Goal: Task Accomplishment & Management: Manage account settings

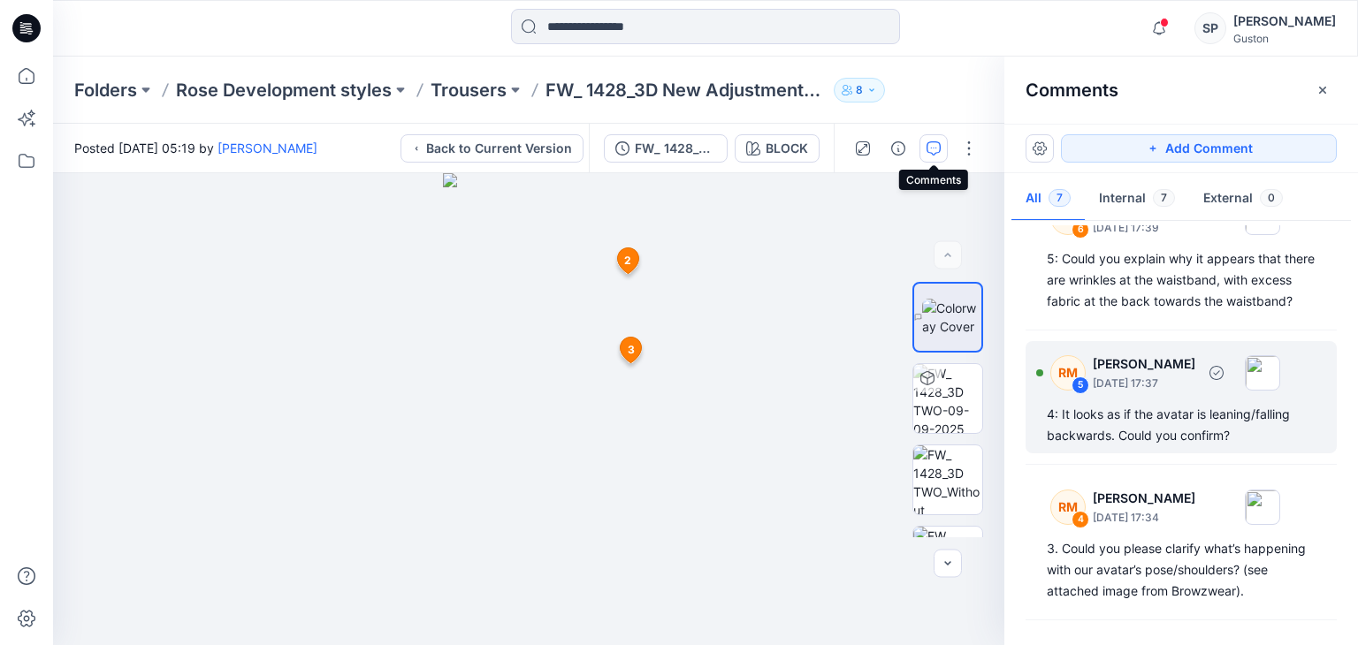
scroll to position [231, 0]
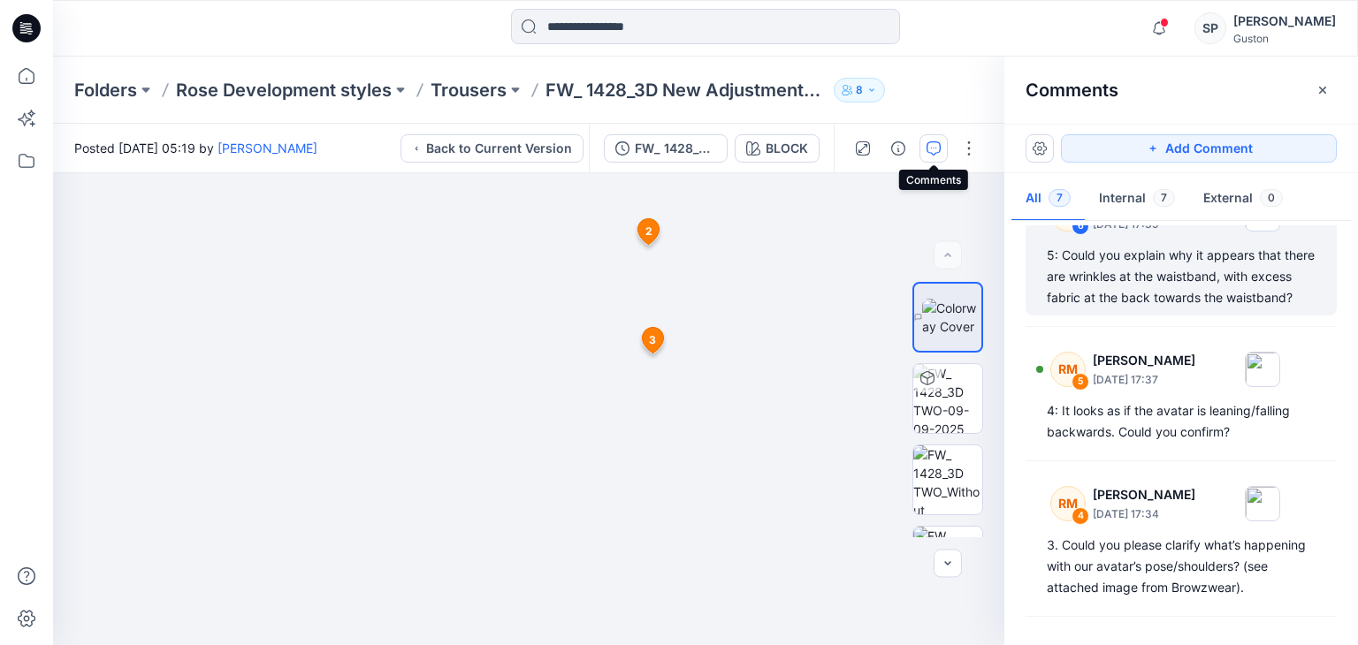
click at [1063, 298] on div "5: Could you explain why it appears that there are wrinkles at the waistband, w…" at bounding box center [1181, 277] width 269 height 64
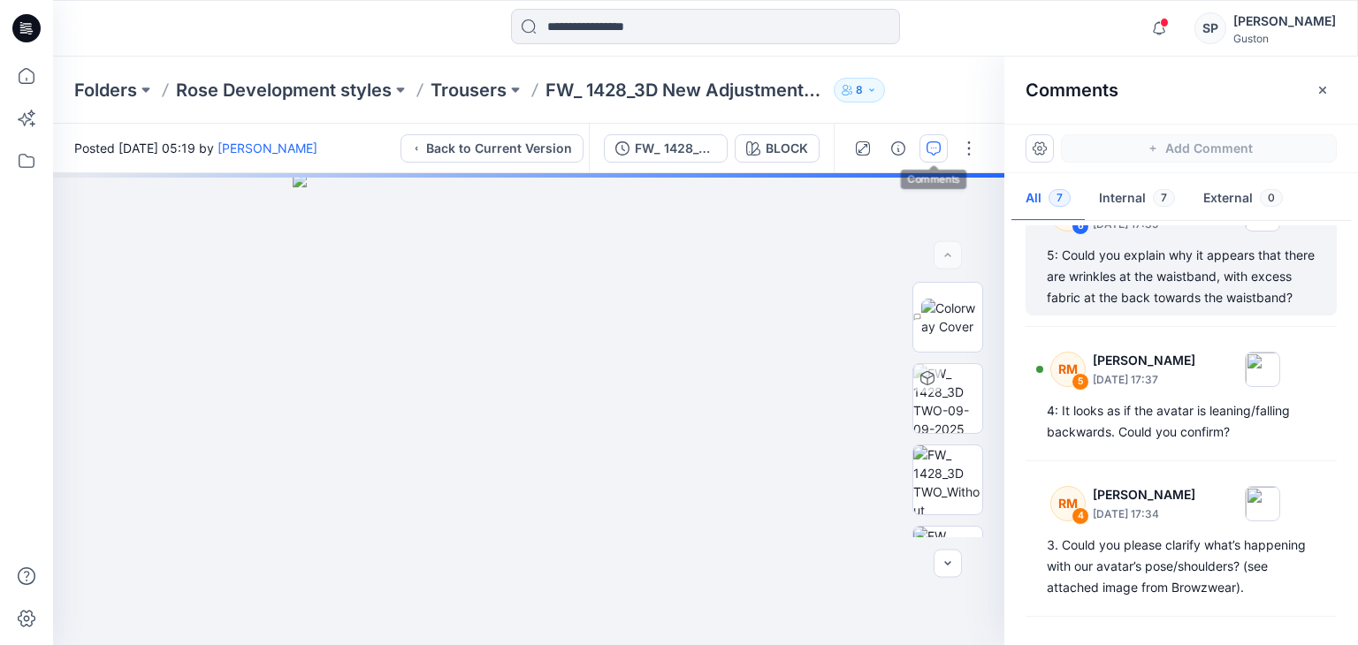
scroll to position [187, 0]
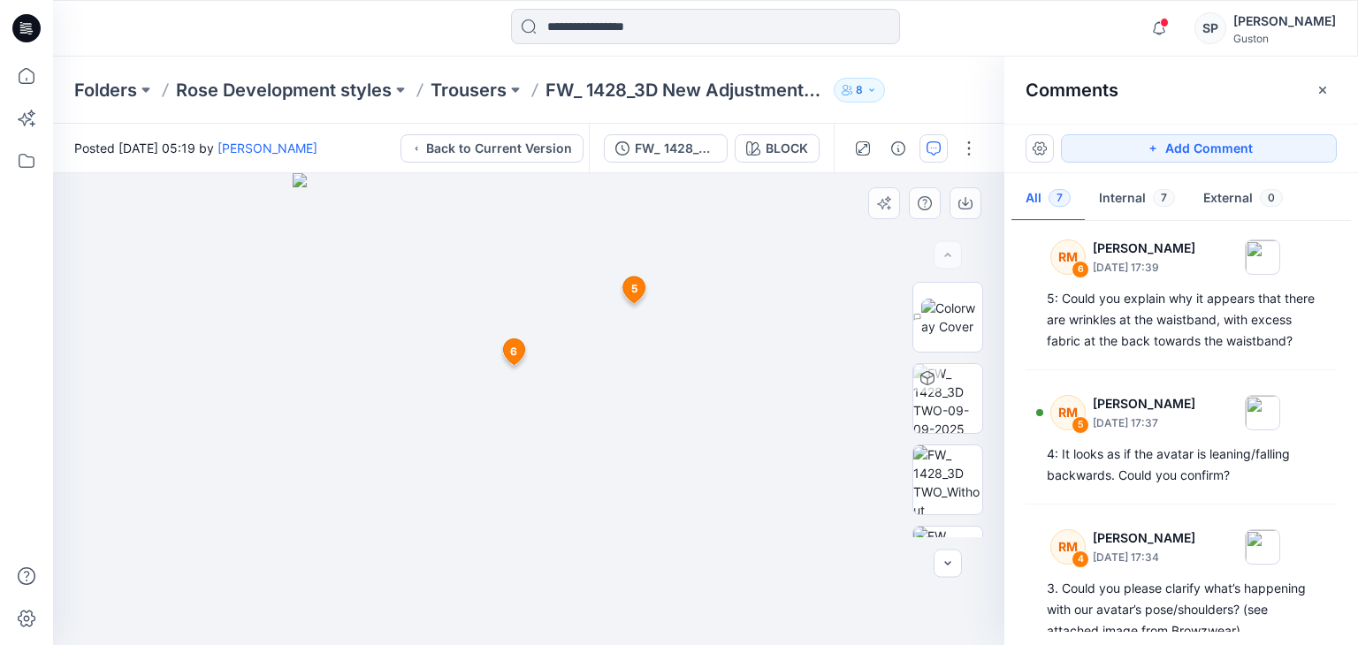
drag, startPoint x: 421, startPoint y: 375, endPoint x: 328, endPoint y: 375, distance: 92.8
click at [328, 375] on img at bounding box center [529, 409] width 472 height 472
click at [934, 389] on div at bounding box center [927, 378] width 28 height 28
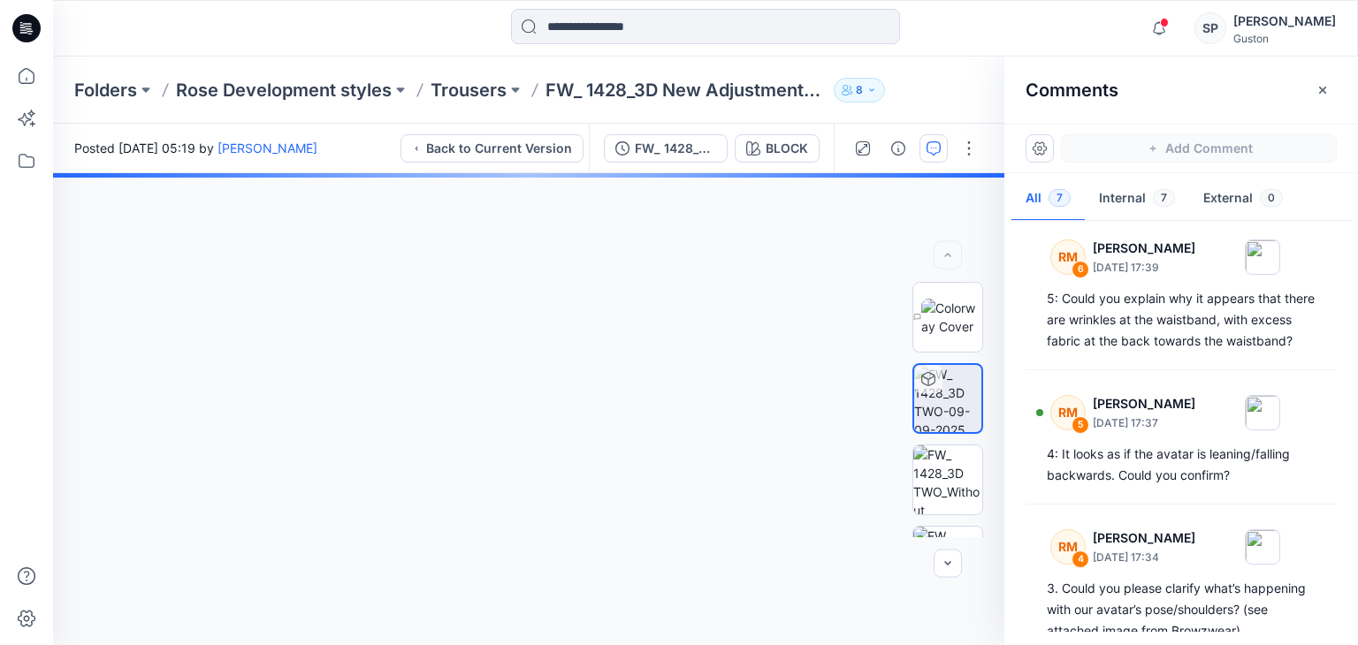
scroll to position [265, 0]
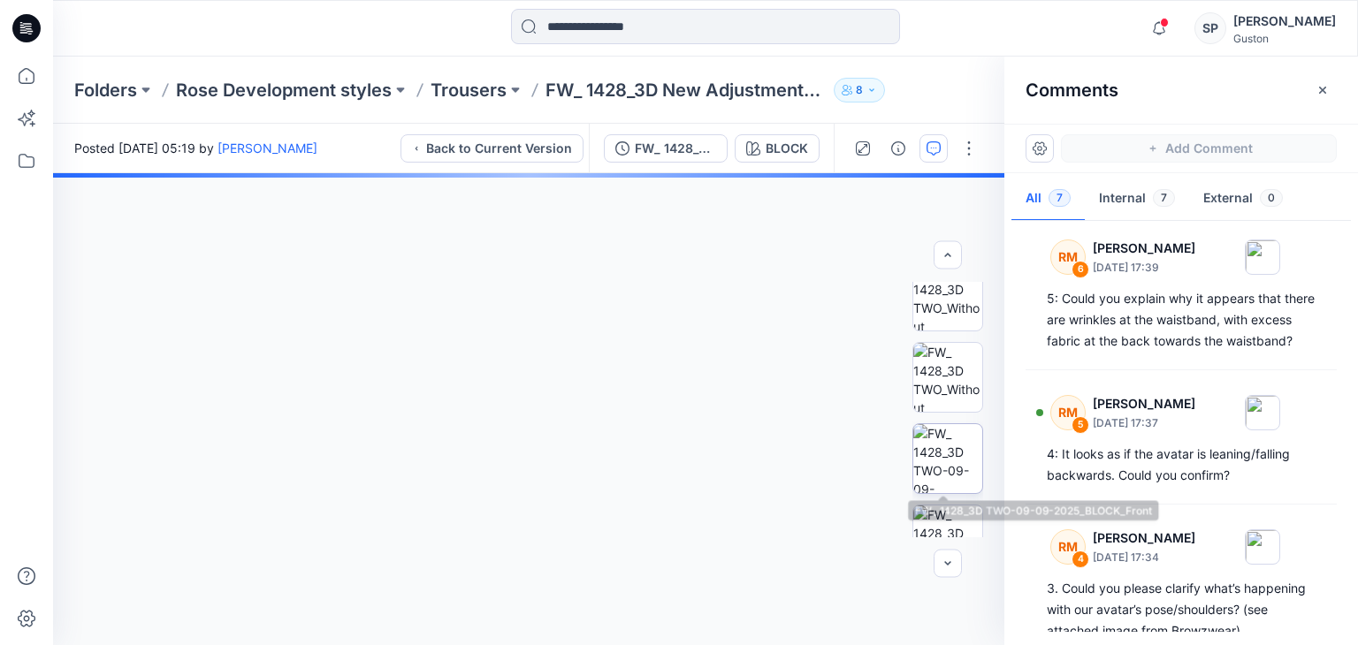
click at [939, 442] on img at bounding box center [947, 458] width 69 height 69
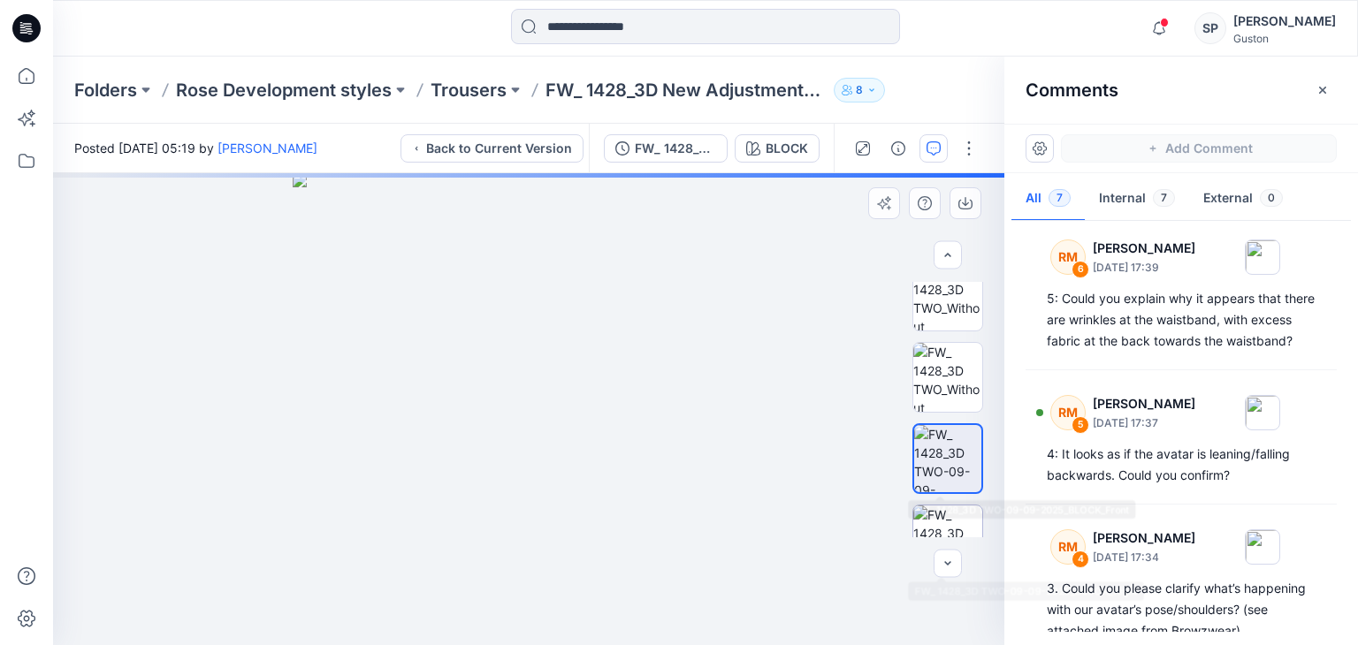
click at [937, 507] on img at bounding box center [947, 540] width 69 height 69
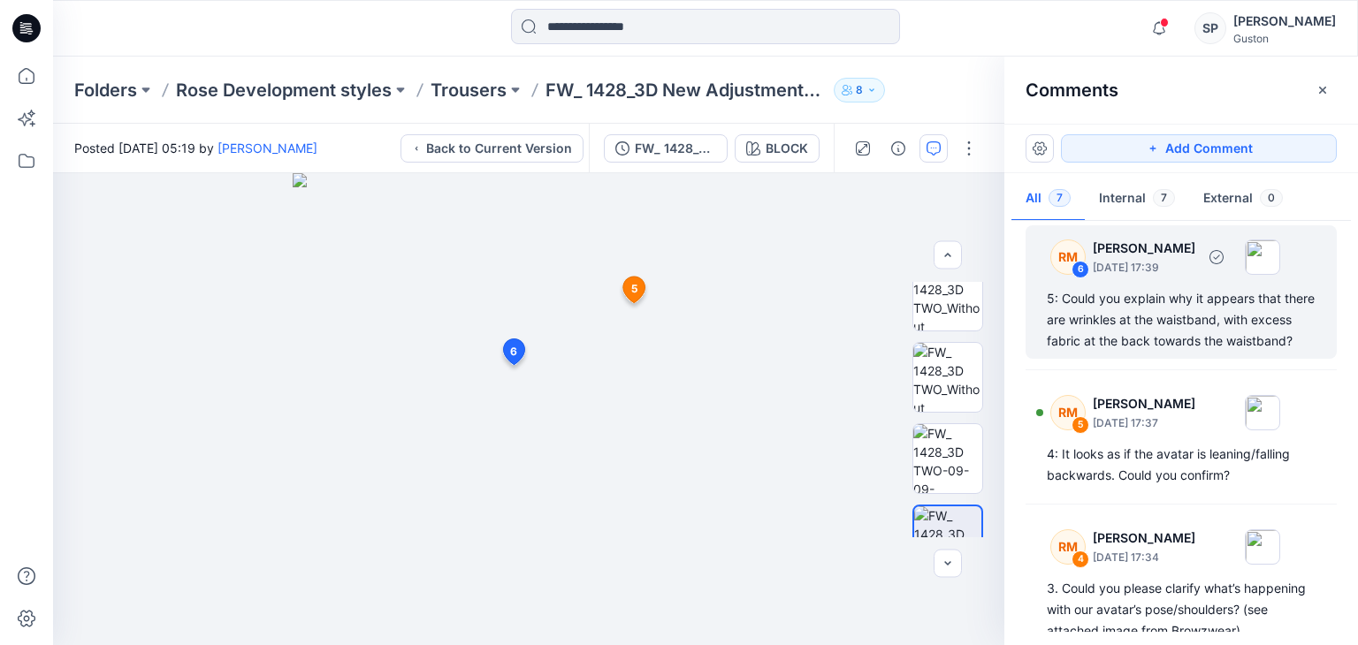
click at [1093, 317] on div "5: Could you explain why it appears that there are wrinkles at the waistband, w…" at bounding box center [1181, 320] width 269 height 64
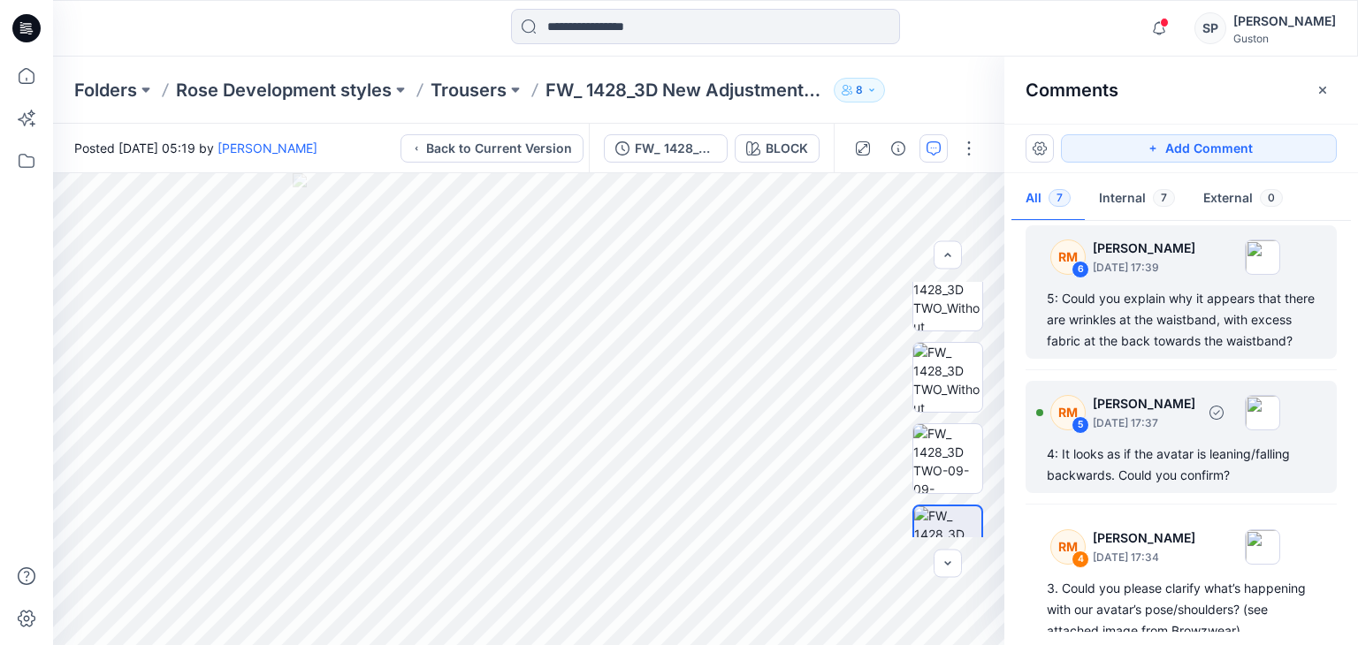
click at [1149, 432] on p "[DATE] 17:37" at bounding box center [1144, 424] width 103 height 18
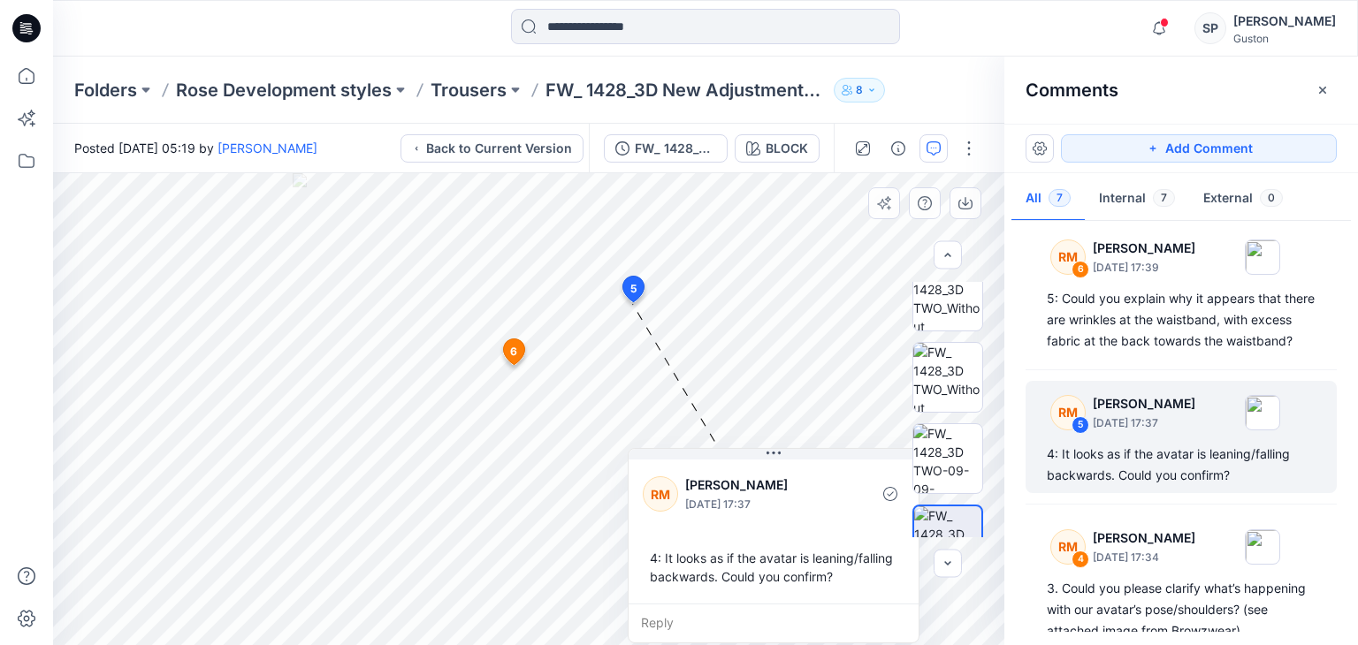
drag, startPoint x: 727, startPoint y: 326, endPoint x: 644, endPoint y: 496, distance: 188.6
click at [644, 496] on div "[PERSON_NAME]-[PERSON_NAME] [DATE] 17:37 4: It looks as if the avatar is leanin…" at bounding box center [774, 530] width 290 height 148
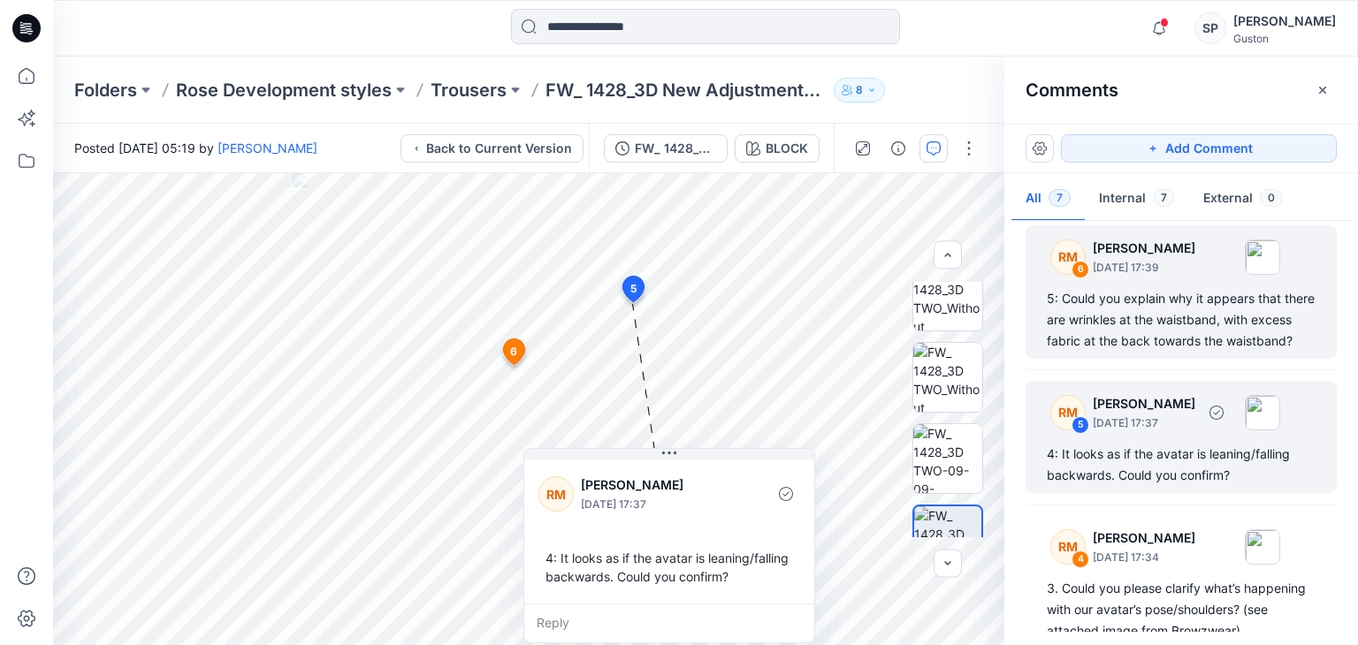
click at [1147, 352] on div "5: Could you explain why it appears that there are wrinkles at the waistband, w…" at bounding box center [1181, 320] width 269 height 64
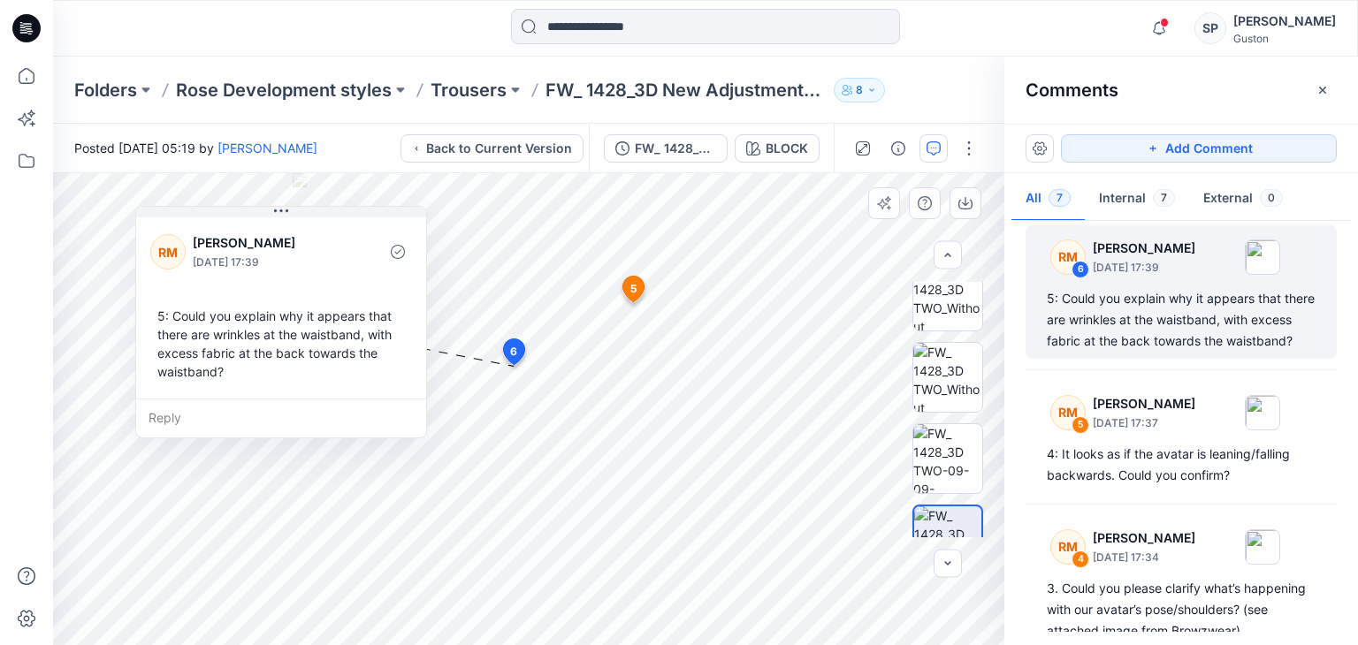
click at [512, 358] on span "6" at bounding box center [513, 352] width 7 height 16
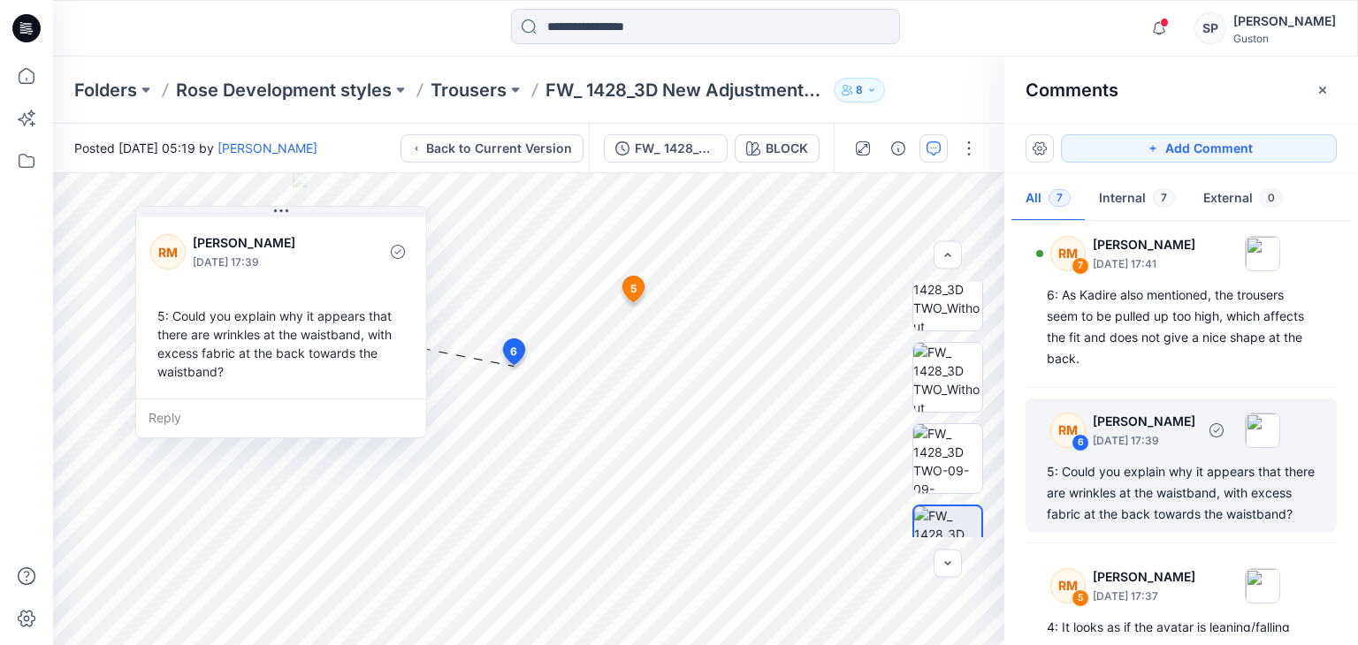
scroll to position [11, 0]
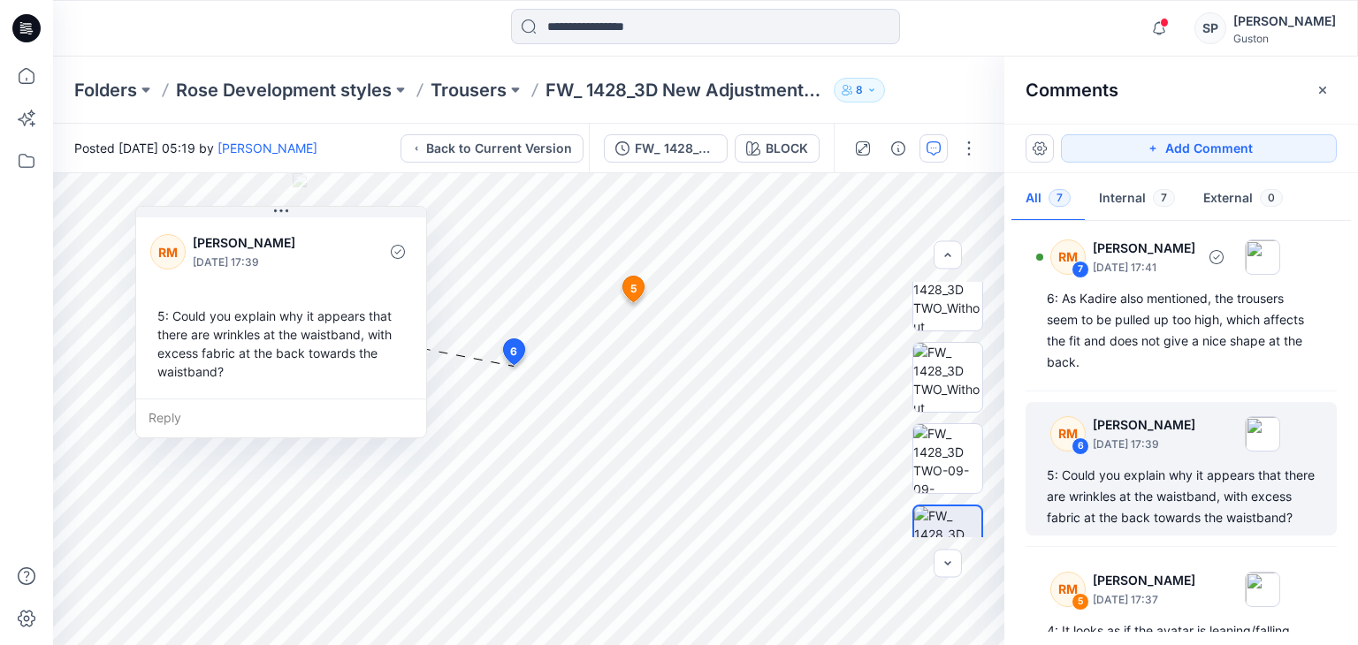
click at [1102, 335] on div "6: As Kadire also mentioned, the trousers seem to be pulled up too high, which …" at bounding box center [1181, 330] width 269 height 85
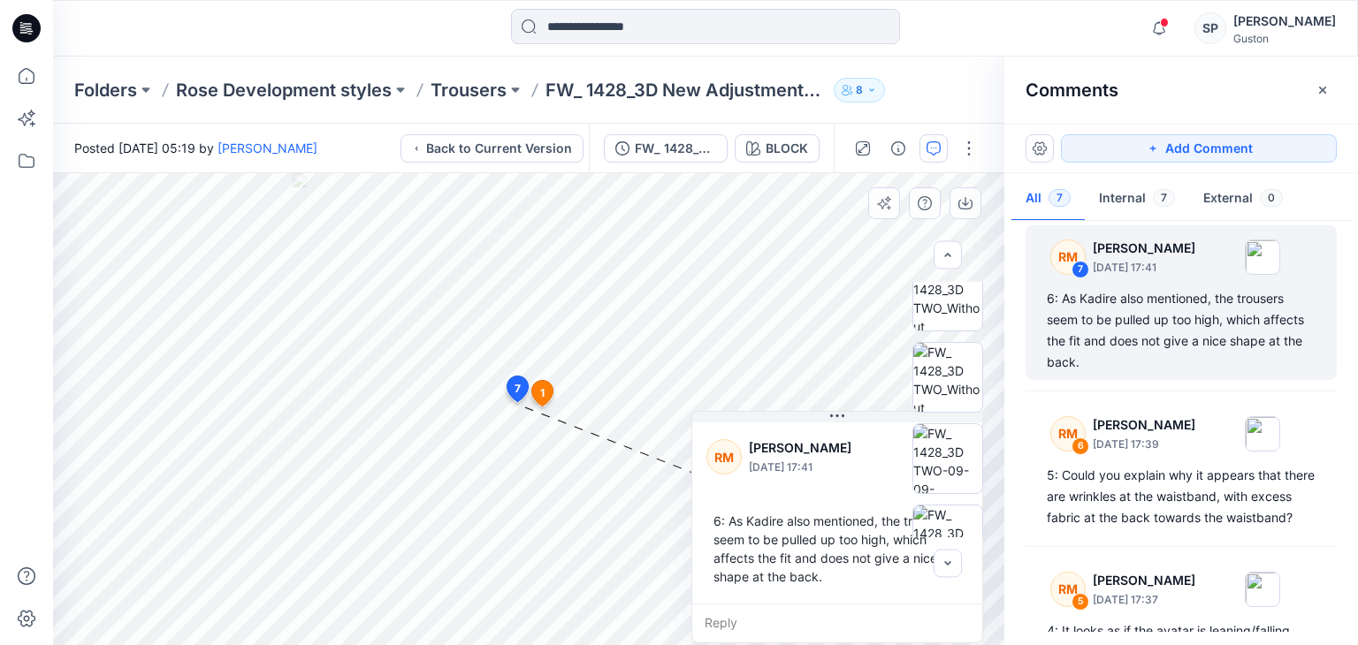
drag, startPoint x: 797, startPoint y: 550, endPoint x: 831, endPoint y: 535, distance: 36.8
click at [831, 535] on div "[PERSON_NAME]-[PERSON_NAME] [DATE] 17:41 6: As Kadire also mentioned, the trous…" at bounding box center [837, 511] width 290 height 185
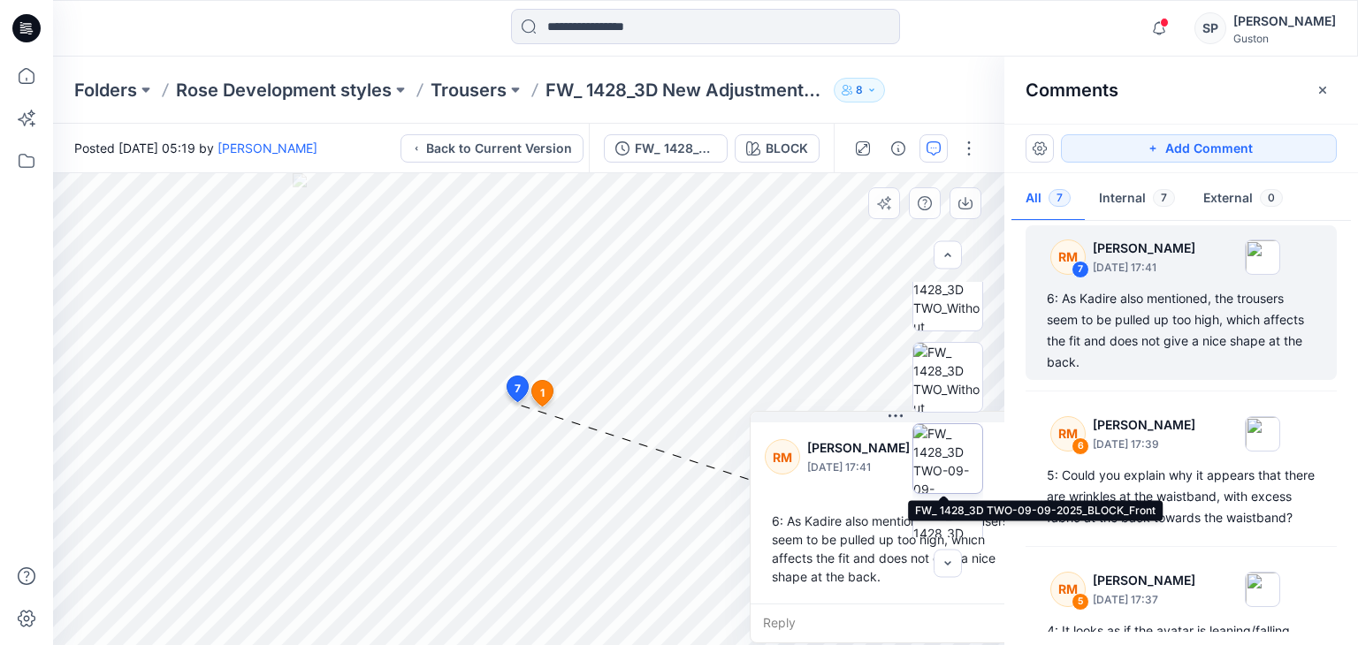
drag, startPoint x: 838, startPoint y: 423, endPoint x: 919, endPoint y: 455, distance: 87.3
click at [919, 455] on div "BLOCK Loading... Material Properties Loading... 8 1 KB [PERSON_NAME] [DATE] 14:…" at bounding box center [528, 409] width 951 height 472
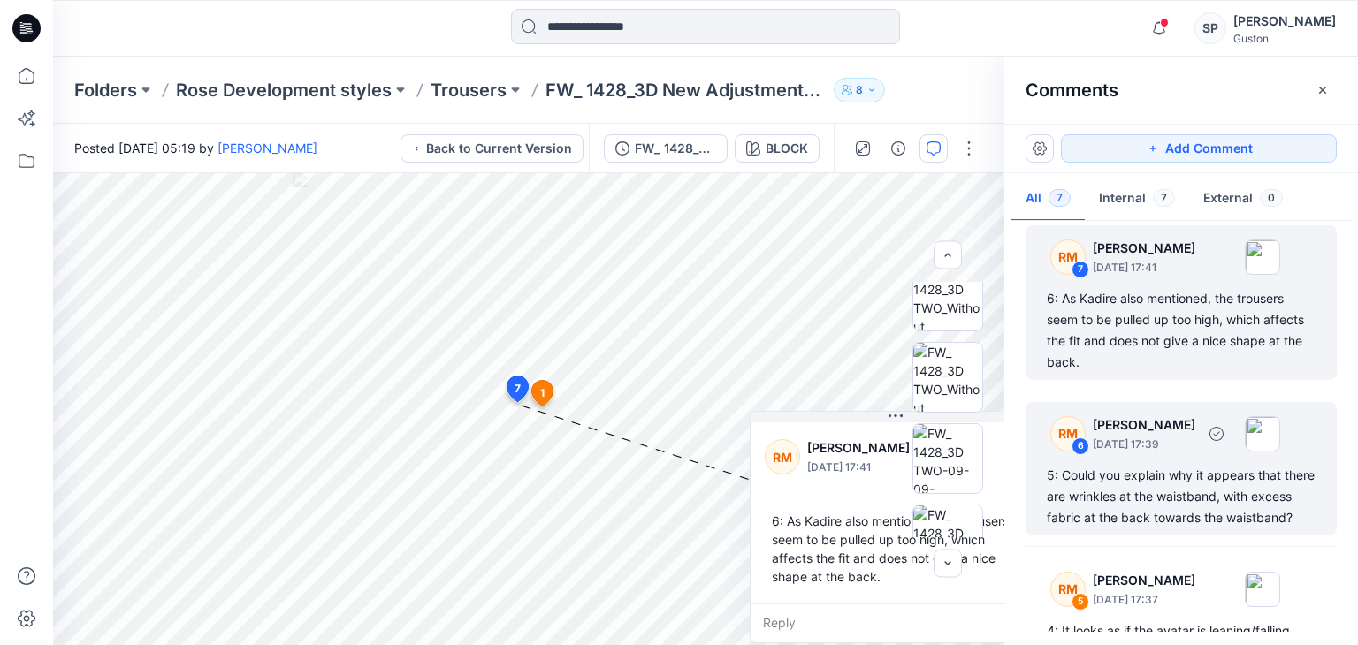
click at [1145, 429] on p "[PERSON_NAME]" at bounding box center [1144, 425] width 103 height 21
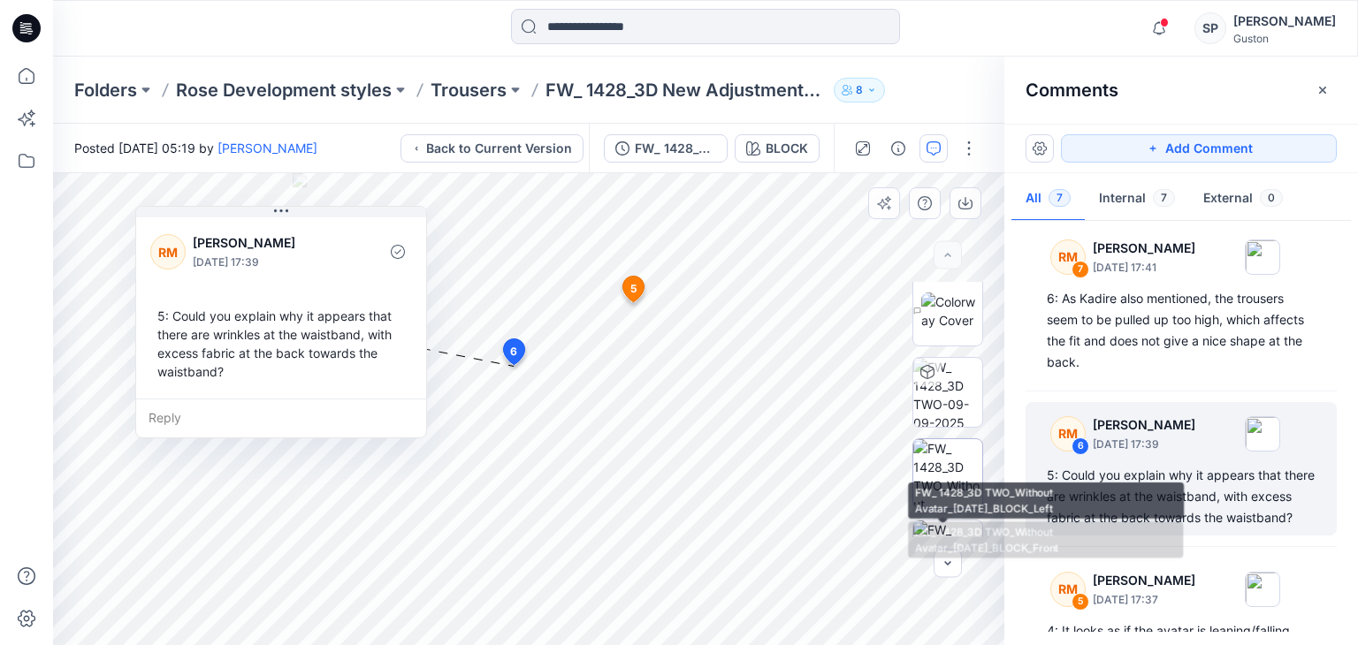
scroll to position [0, 0]
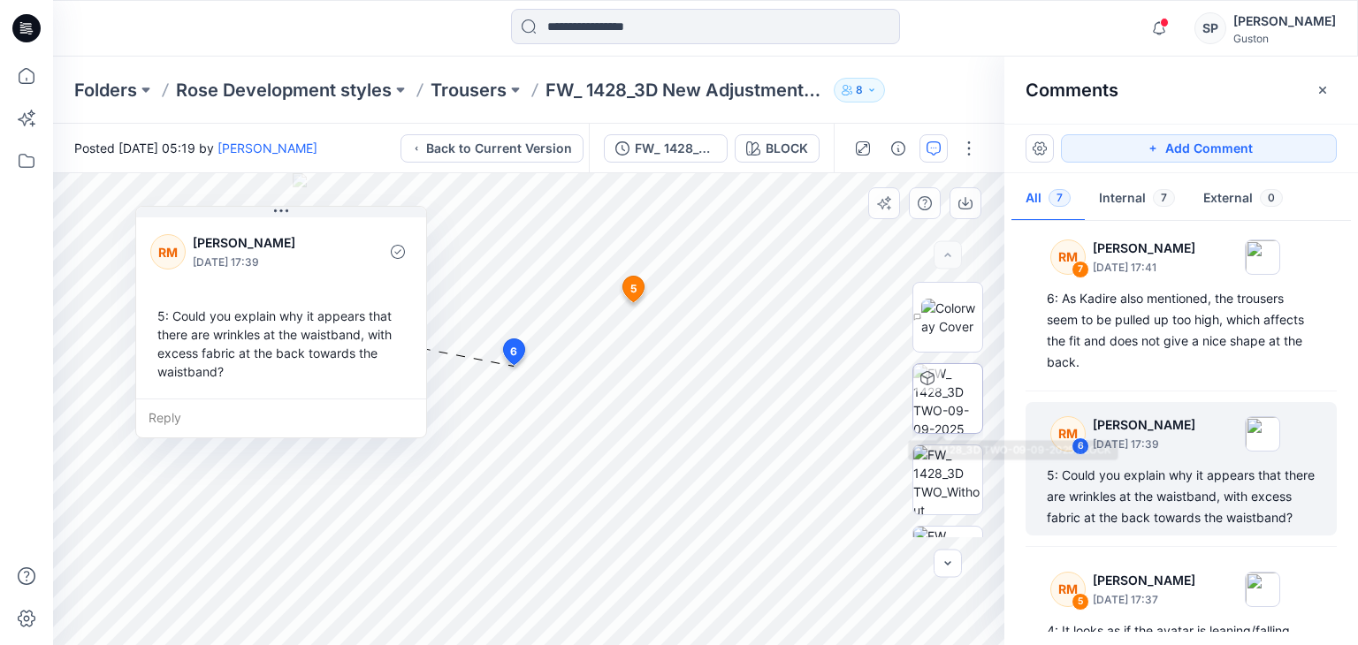
click at [940, 415] on img at bounding box center [947, 398] width 69 height 69
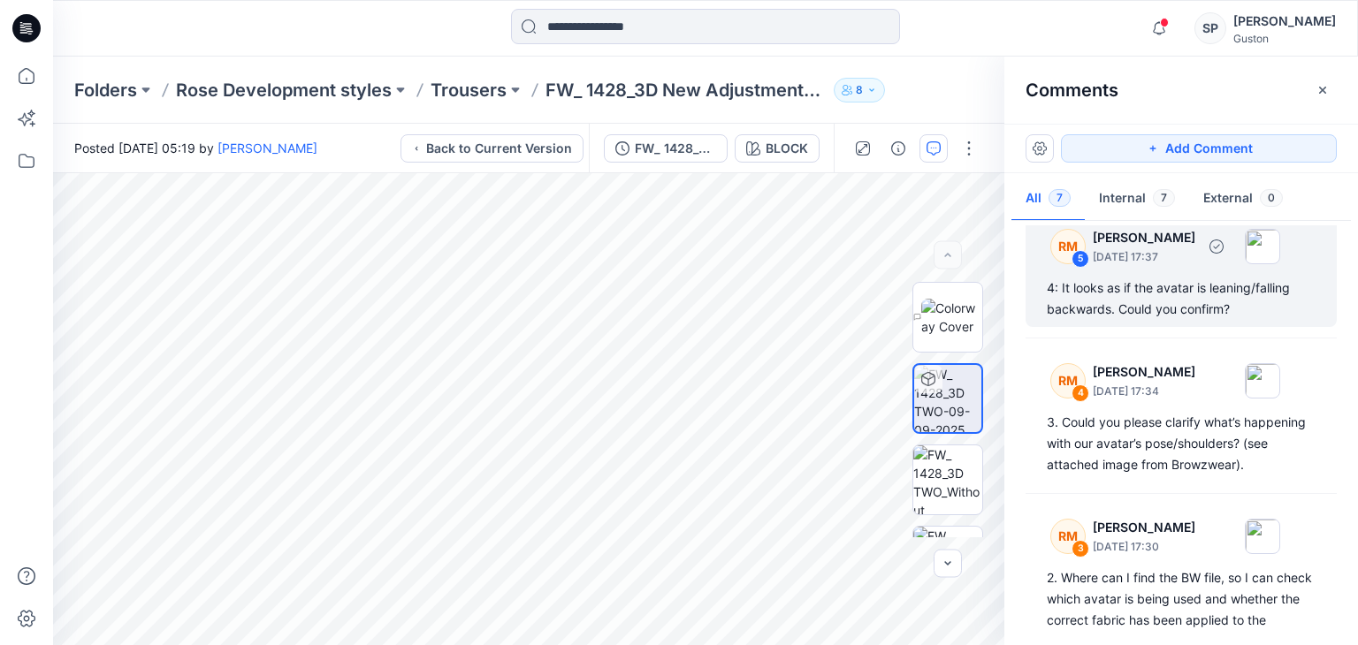
scroll to position [364, 0]
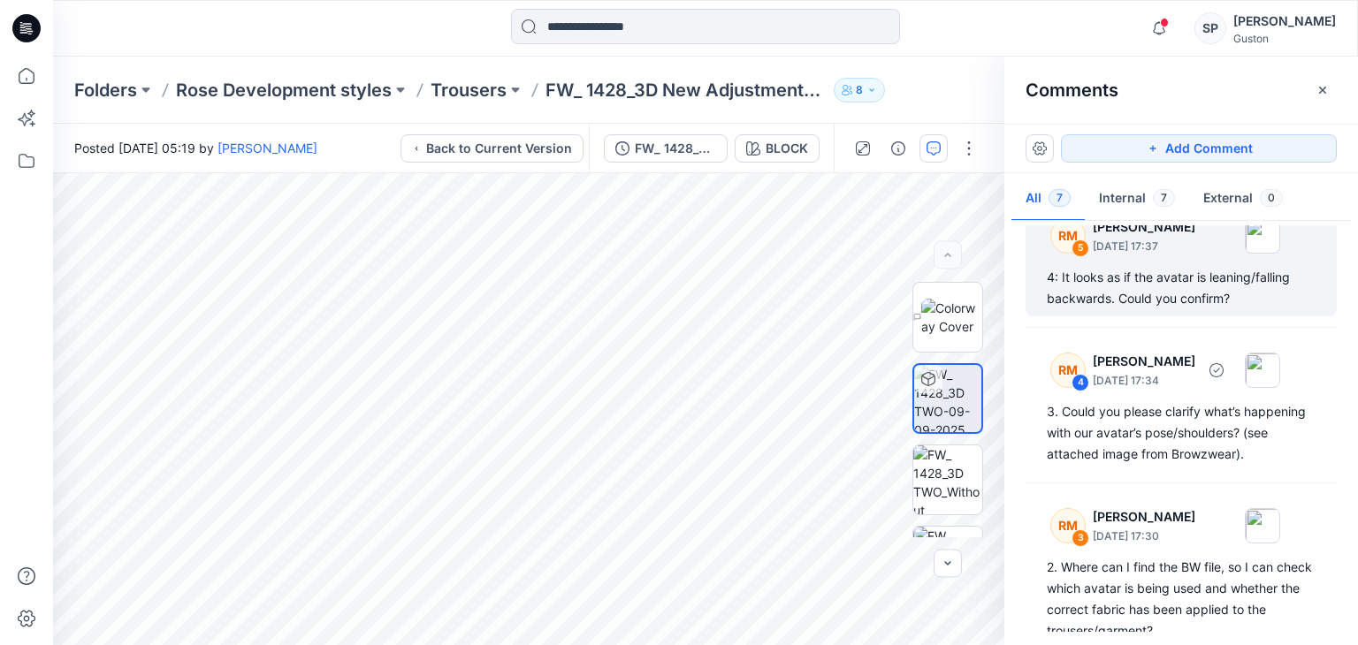
click at [1157, 465] on div "3. Could you please clarify what’s happening with our avatar’s pose/shoulders? …" at bounding box center [1181, 433] width 269 height 64
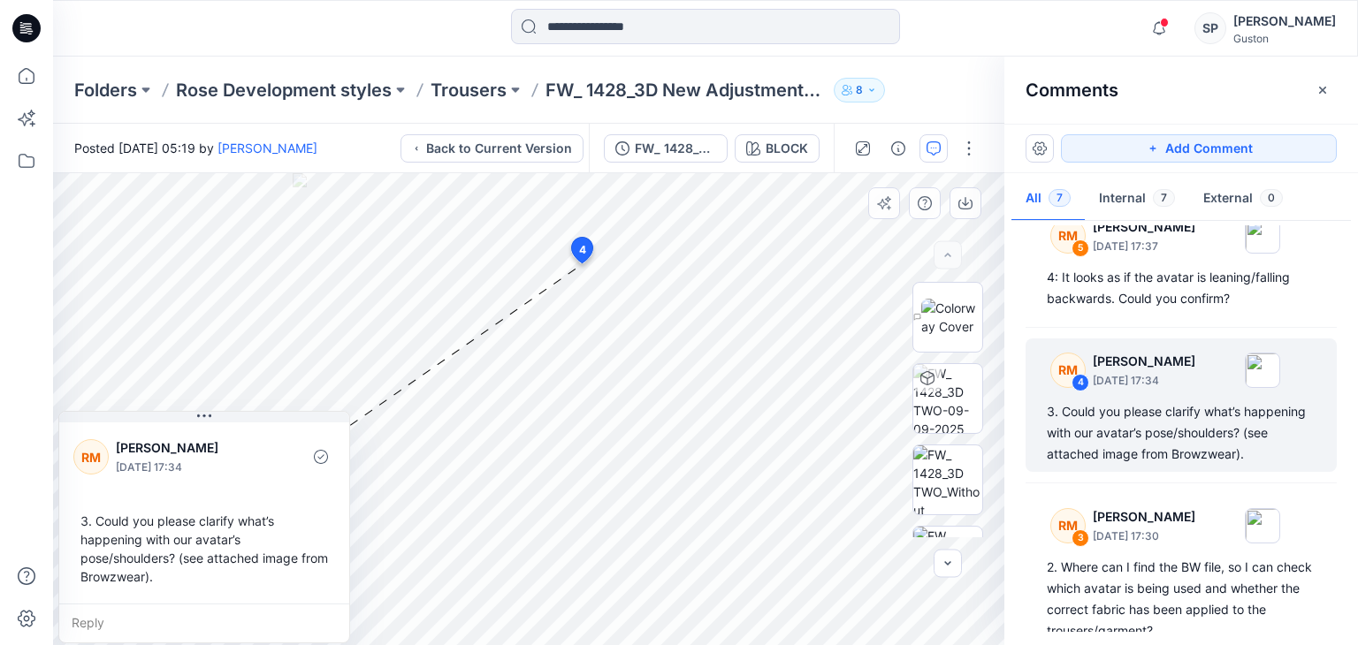
drag, startPoint x: 686, startPoint y: 292, endPoint x: 190, endPoint y: 439, distance: 517.4
click at [190, 439] on div "[PERSON_NAME]-[PERSON_NAME] [DATE] 17:34 3. Could you please clarify what’s hap…" at bounding box center [204, 511] width 290 height 185
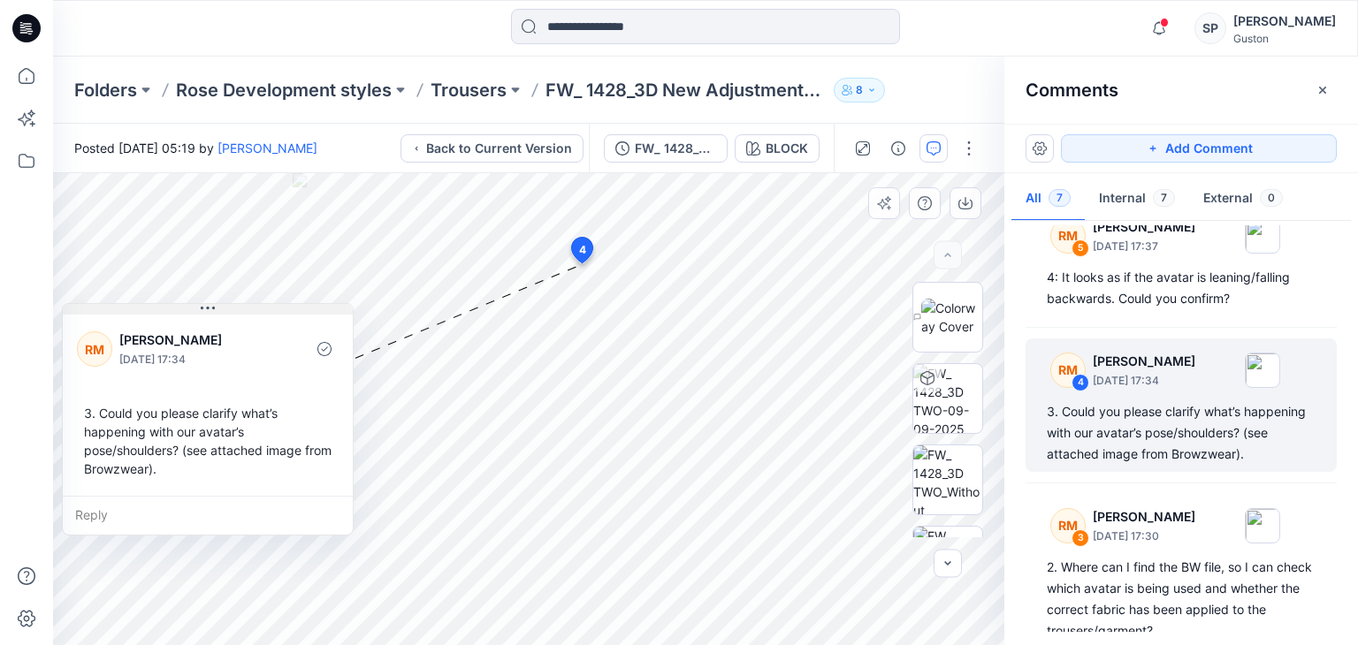
drag, startPoint x: 202, startPoint y: 423, endPoint x: 206, endPoint y: 315, distance: 107.9
click at [206, 315] on icon at bounding box center [208, 308] width 14 height 14
click at [135, 505] on div "Reply" at bounding box center [208, 515] width 290 height 39
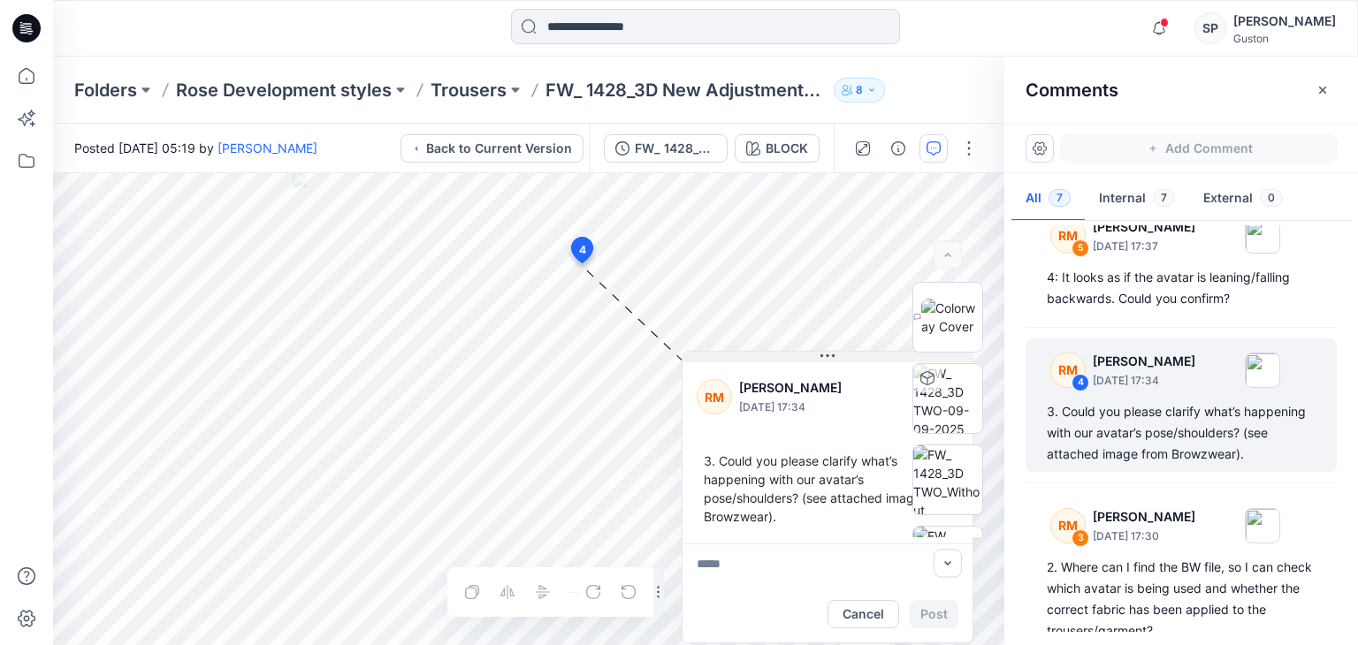
click at [813, 345] on div "8 4 [PERSON_NAME]-[PERSON_NAME] [DATE] 17:34 3. Could you please clarify what’s…" at bounding box center [528, 409] width 951 height 472
click at [852, 613] on button "Cancel" at bounding box center [863, 614] width 72 height 28
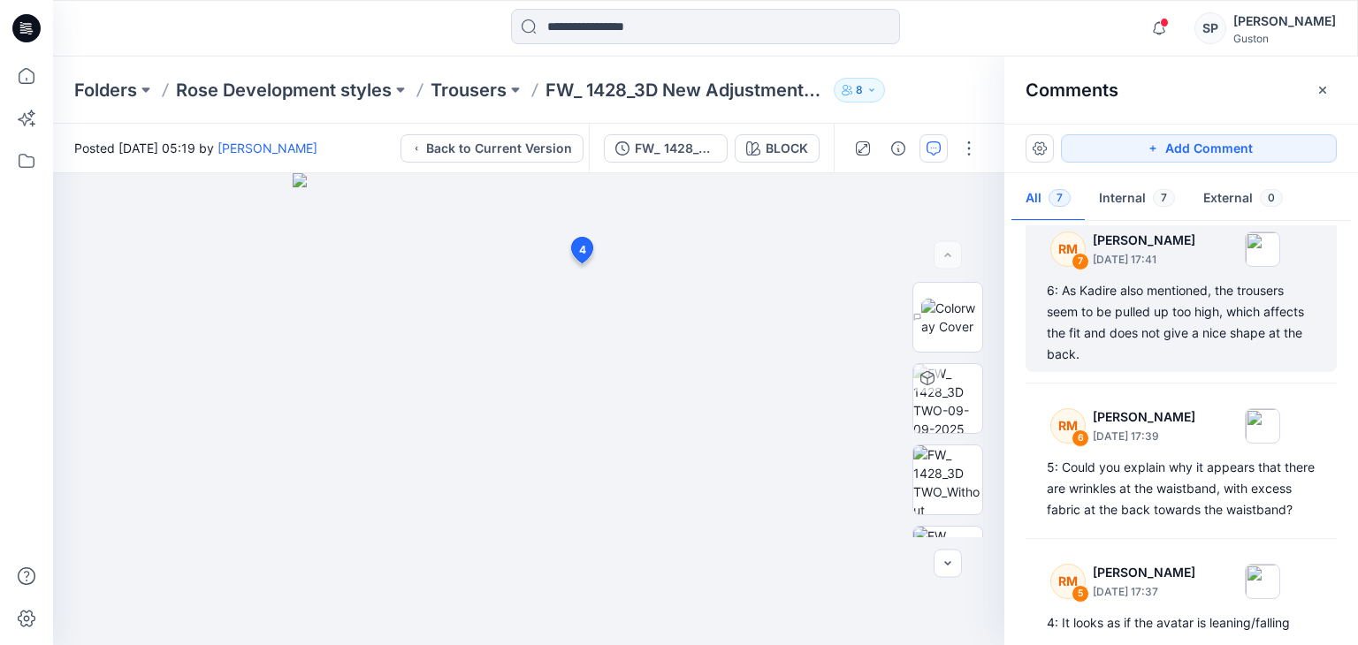
scroll to position [0, 0]
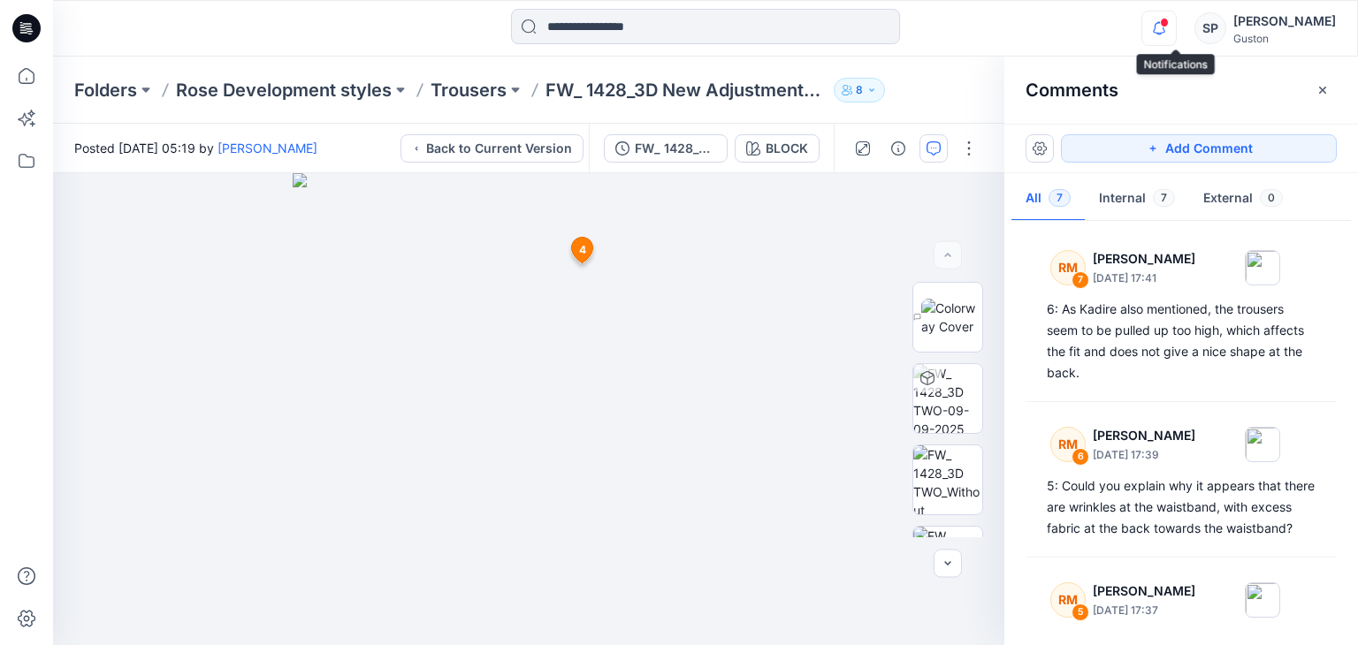
click at [1170, 40] on icon "button" at bounding box center [1159, 28] width 34 height 35
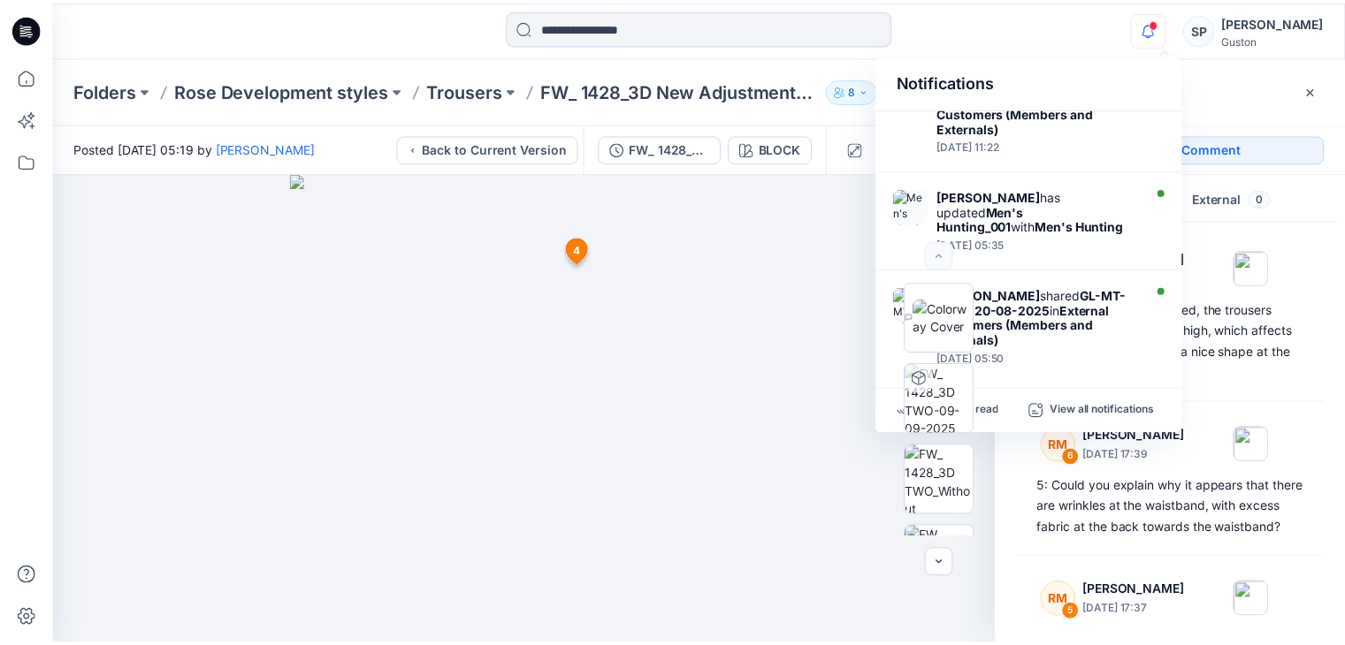
scroll to position [830, 0]
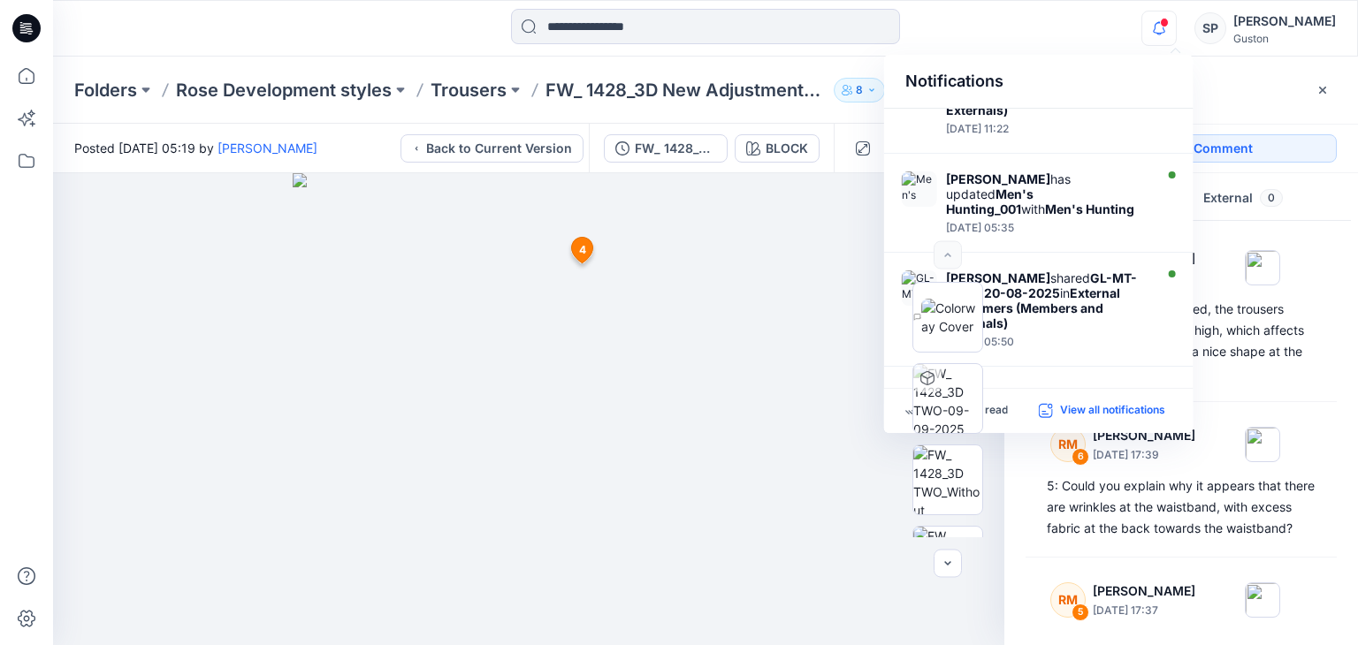
click at [1071, 407] on p "View all notifications" at bounding box center [1112, 411] width 105 height 16
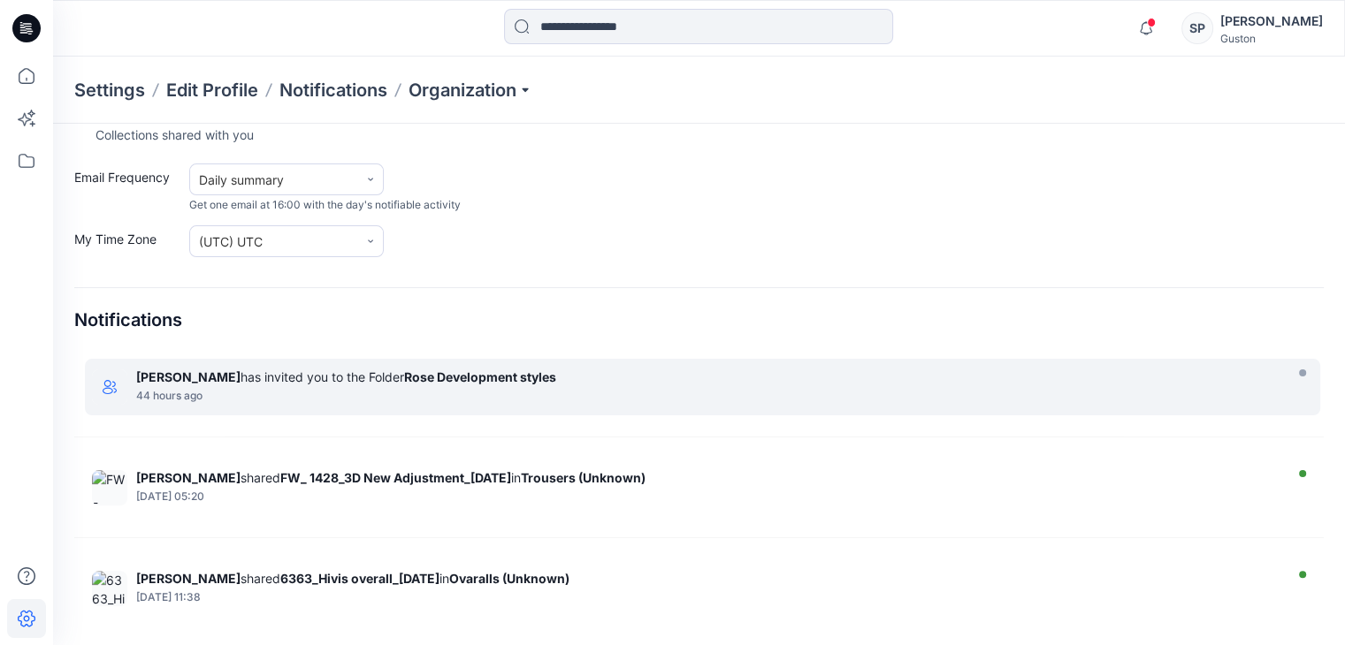
click at [197, 372] on strong "[PERSON_NAME]" at bounding box center [188, 377] width 104 height 15
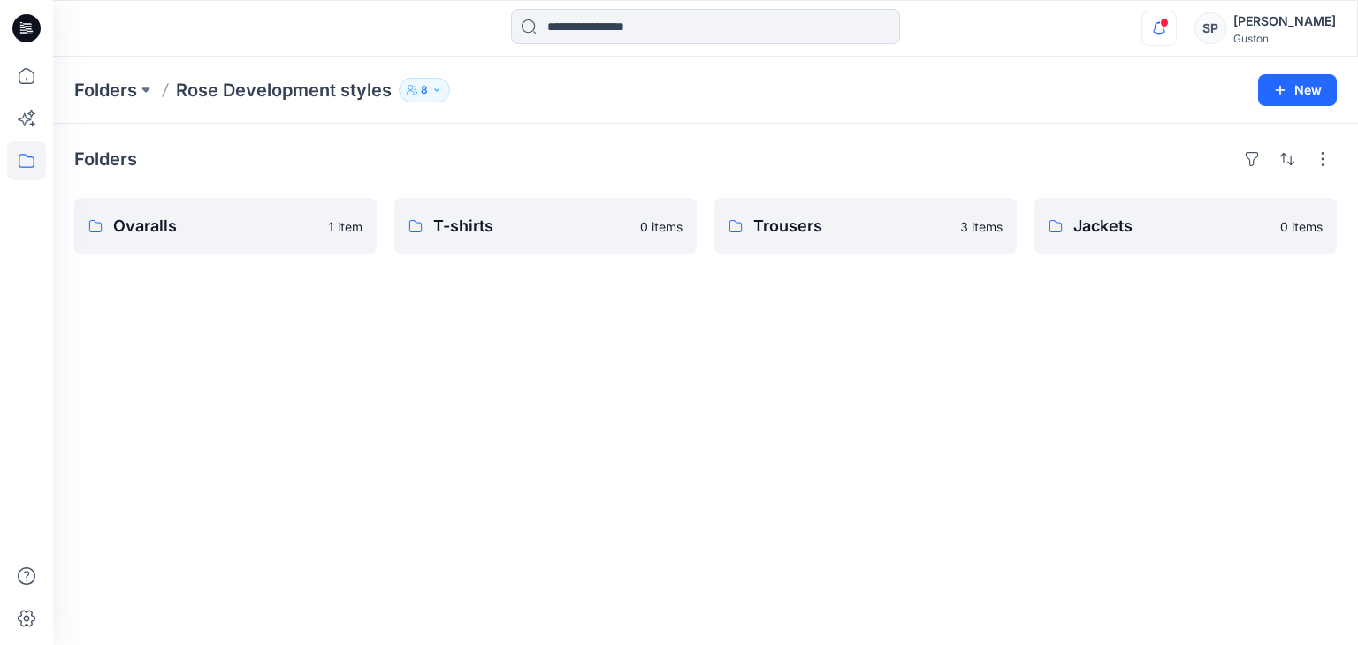
click at [1157, 29] on button "button" at bounding box center [1158, 28] width 35 height 35
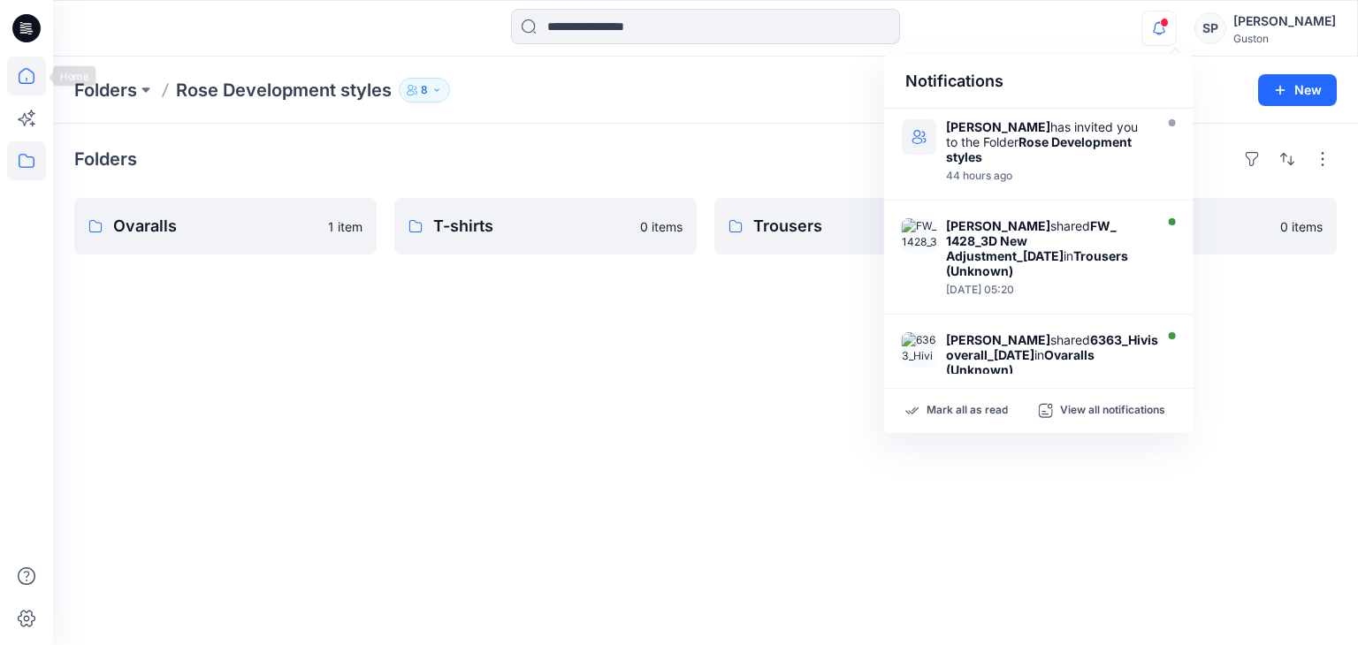
click at [8, 75] on icon at bounding box center [26, 76] width 39 height 39
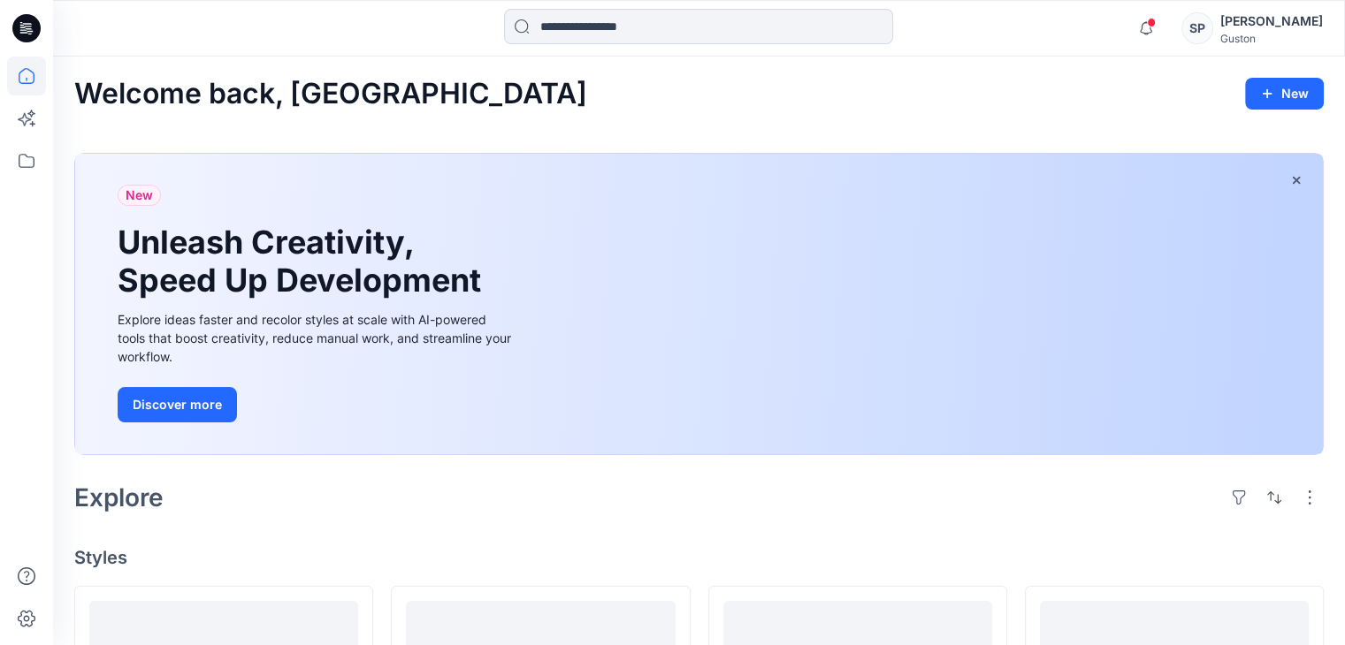
click at [1254, 26] on div "[PERSON_NAME]" at bounding box center [1271, 21] width 103 height 21
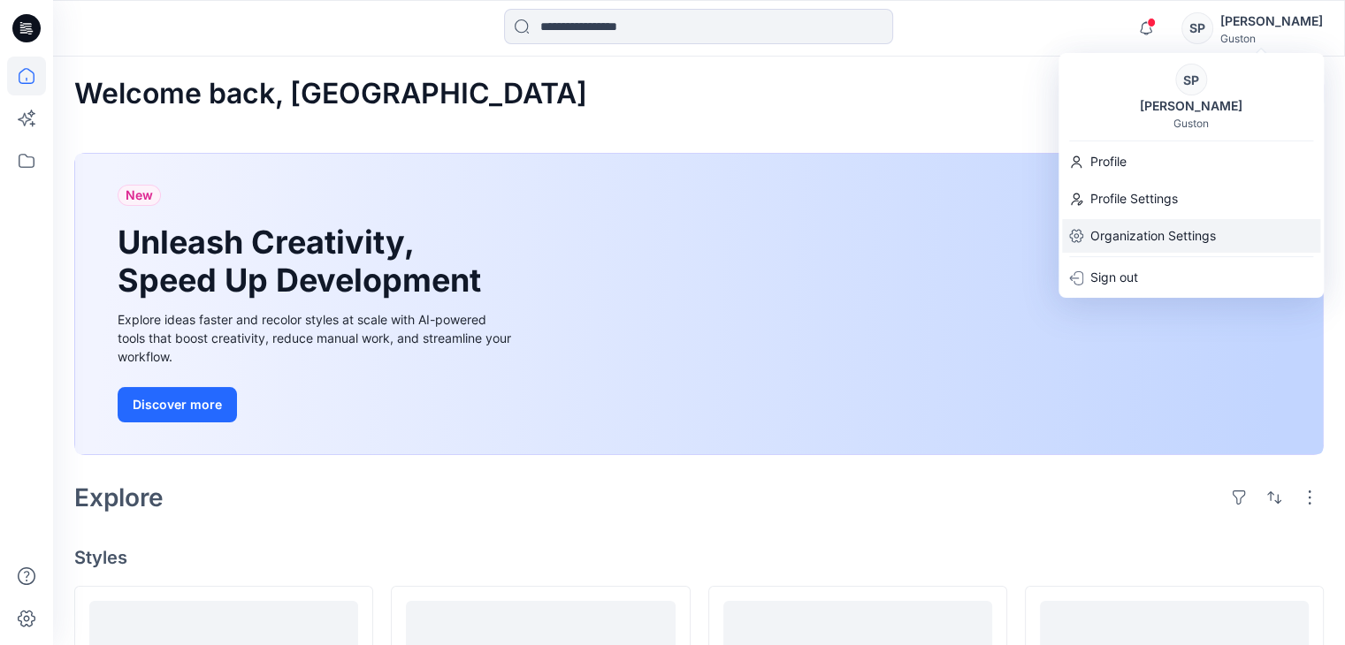
click at [1137, 248] on p "Organization Settings" at bounding box center [1153, 236] width 126 height 34
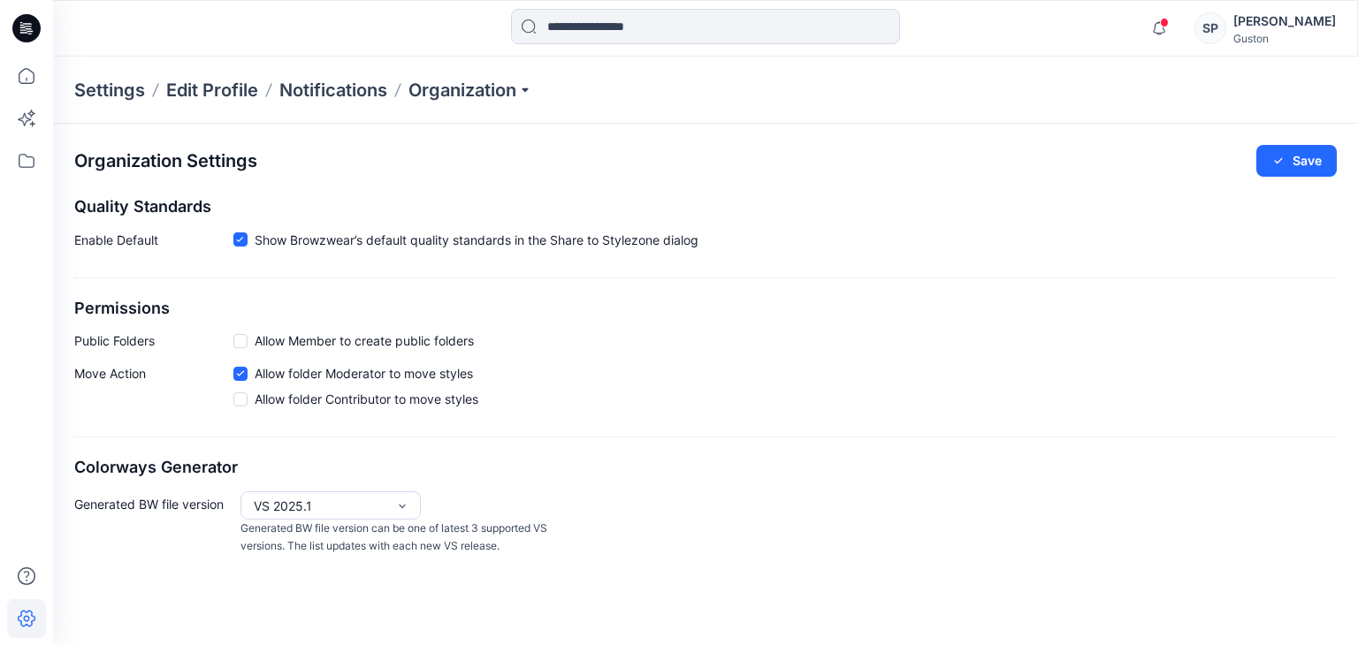
click at [1214, 16] on div "SP [PERSON_NAME] [PERSON_NAME]" at bounding box center [1264, 28] width 141 height 35
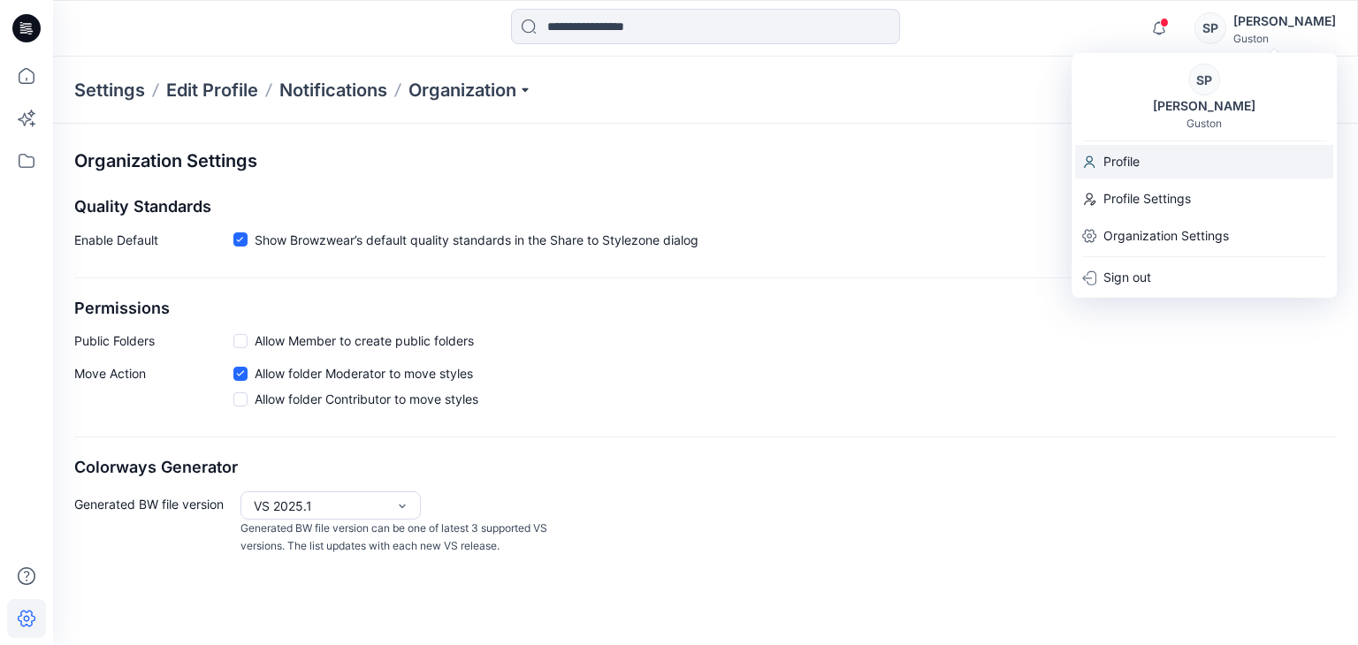
click at [1167, 160] on div "Profile" at bounding box center [1204, 162] width 258 height 34
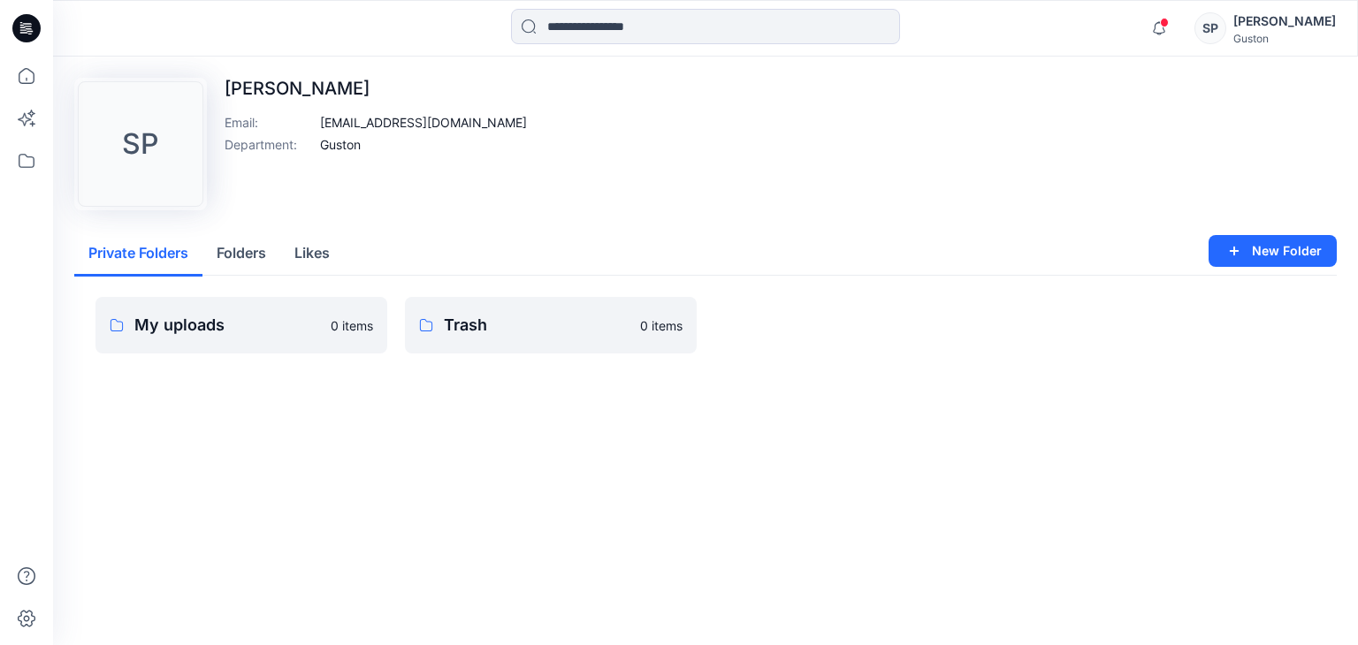
click at [235, 252] on button "Folders" at bounding box center [241, 254] width 78 height 45
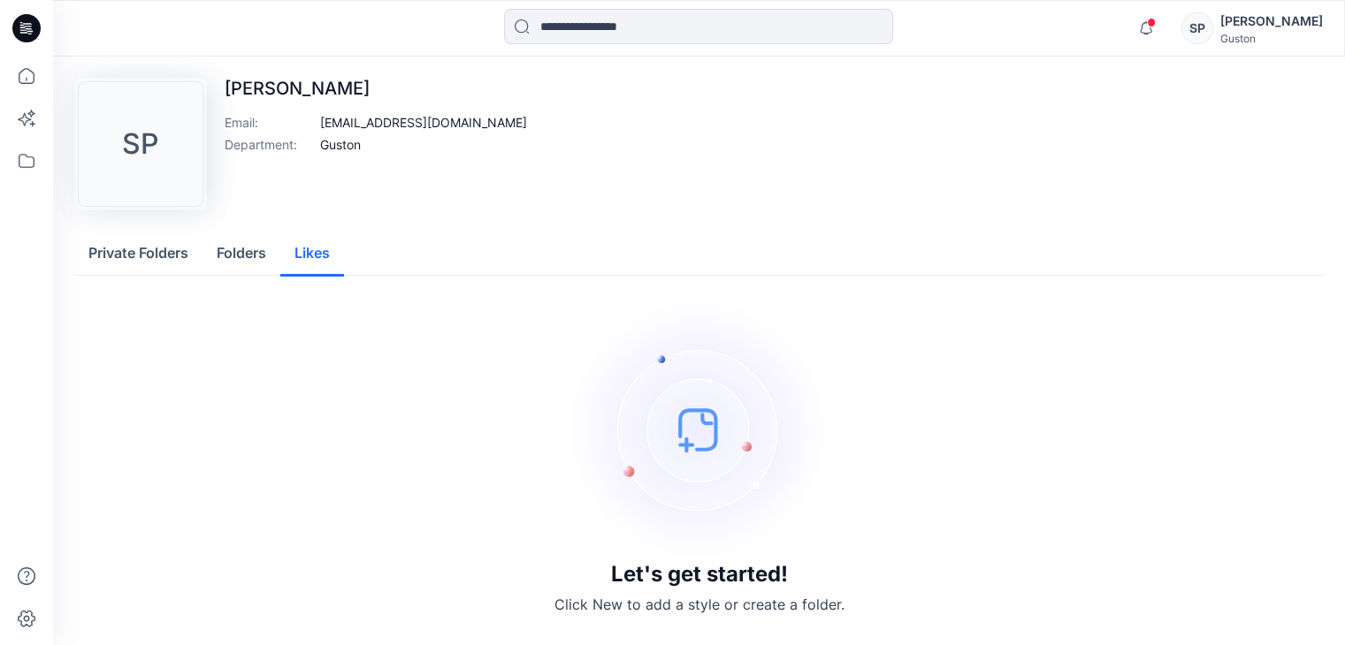
click at [303, 247] on button "Likes" at bounding box center [312, 254] width 64 height 45
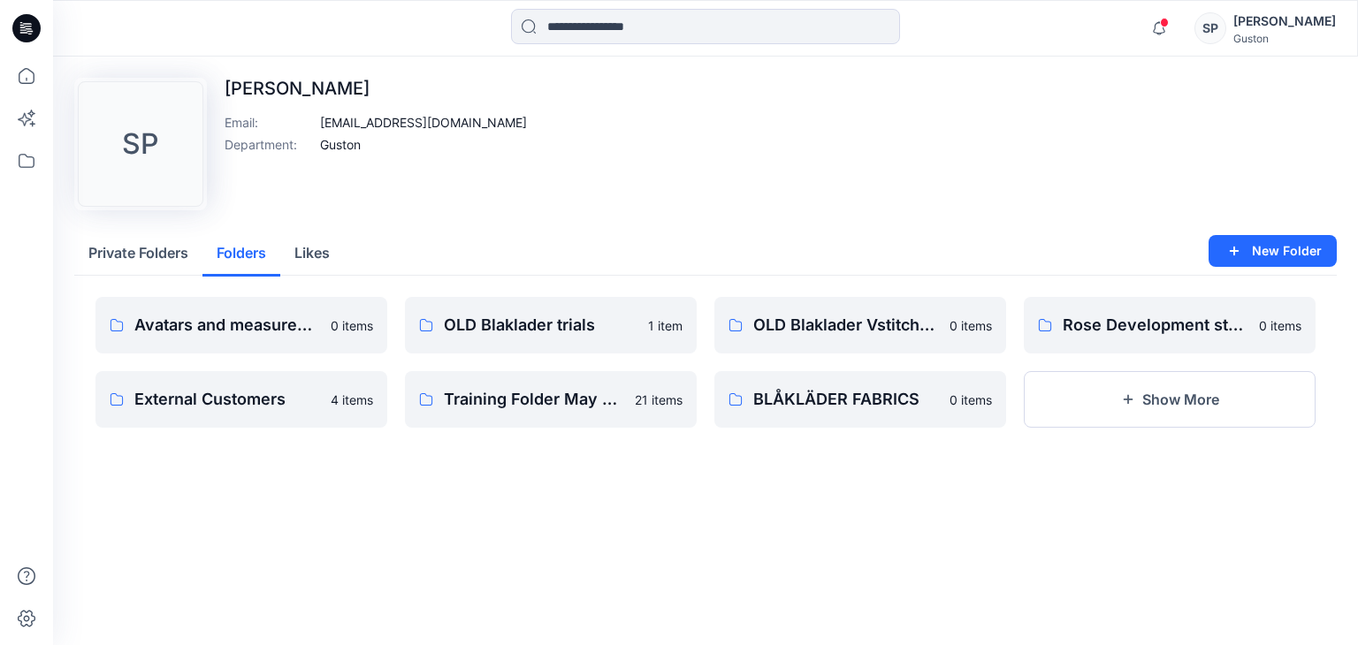
click at [251, 255] on button "Folders" at bounding box center [241, 254] width 78 height 45
click at [1279, 16] on div "[PERSON_NAME]" at bounding box center [1284, 21] width 103 height 21
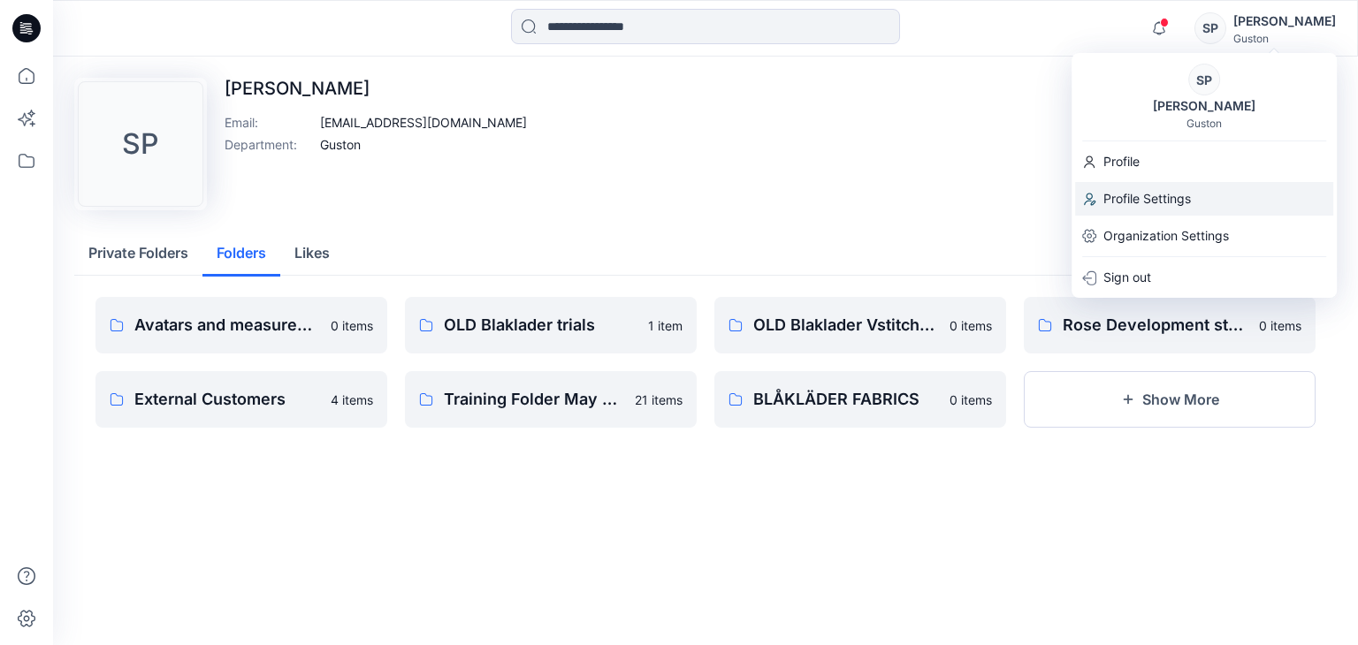
click at [1156, 194] on p "Profile Settings" at bounding box center [1147, 199] width 88 height 34
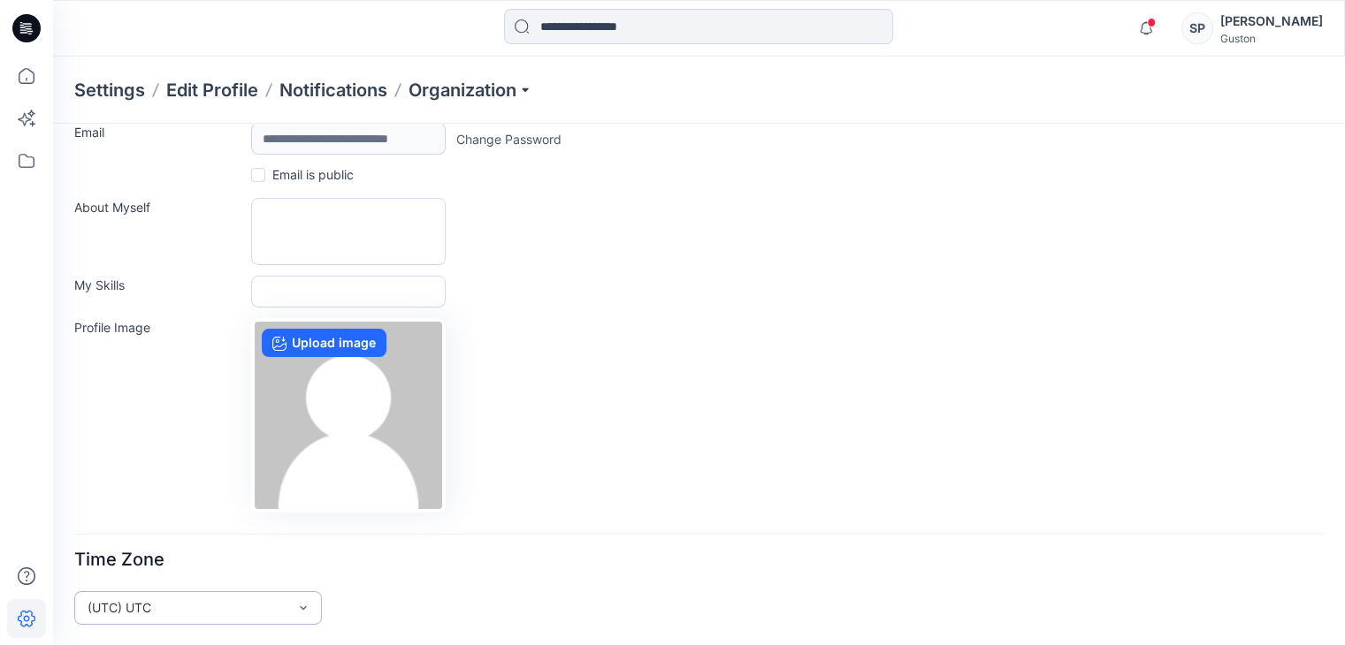
click at [184, 618] on div "(UTC) UTC" at bounding box center [198, 608] width 248 height 34
click at [161, 365] on form "**********" at bounding box center [698, 356] width 1249 height 537
click at [154, 613] on div "(UTC) UTC" at bounding box center [198, 608] width 248 height 34
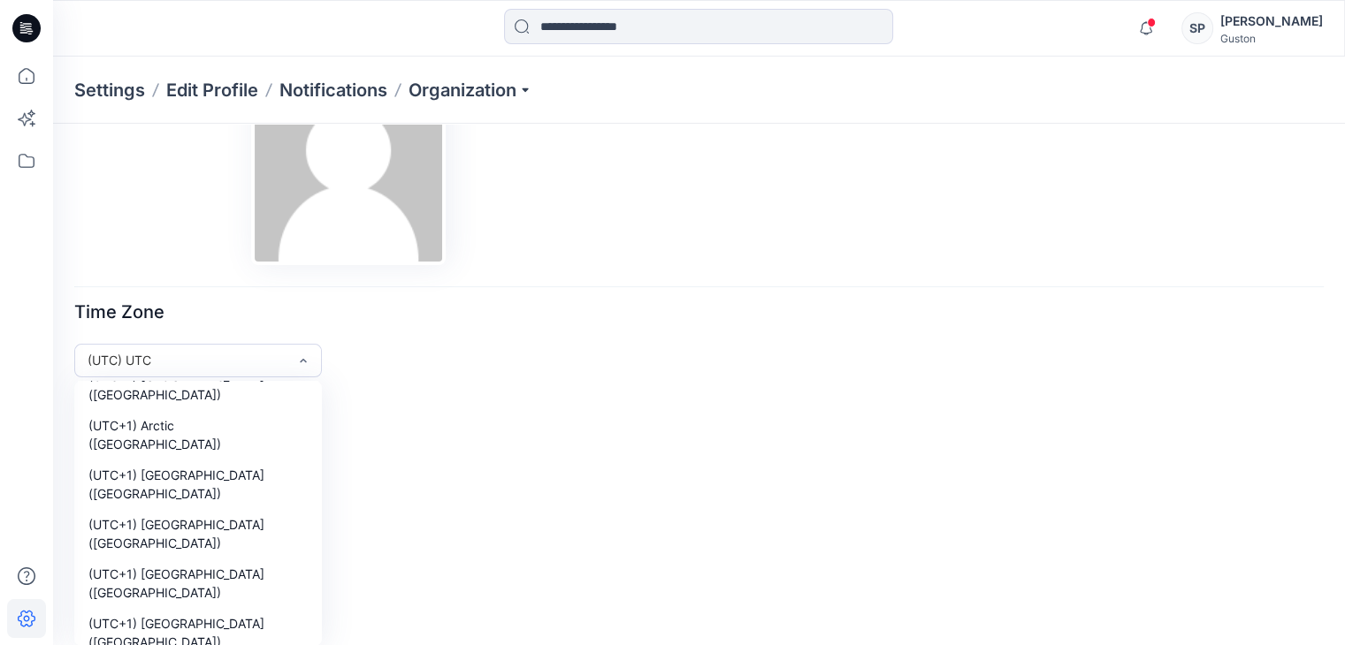
scroll to position [10873, 0]
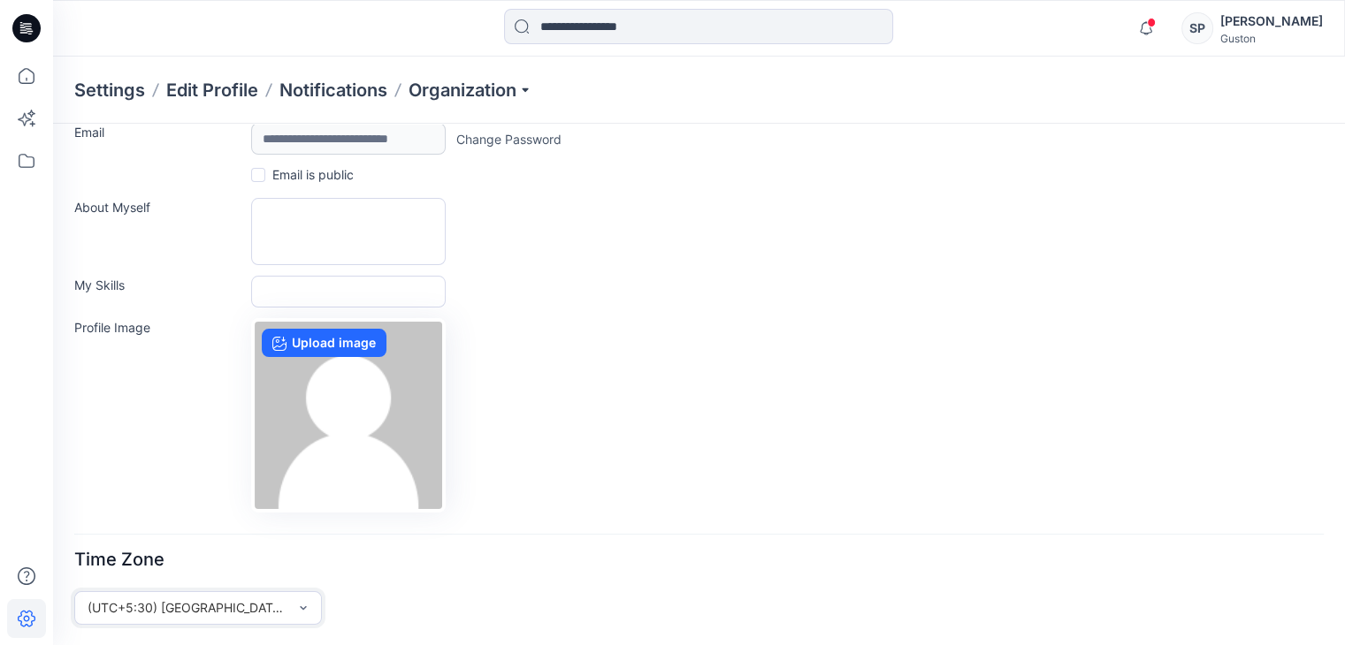
click at [842, 342] on div "Profile Image Upload image" at bounding box center [698, 415] width 1249 height 194
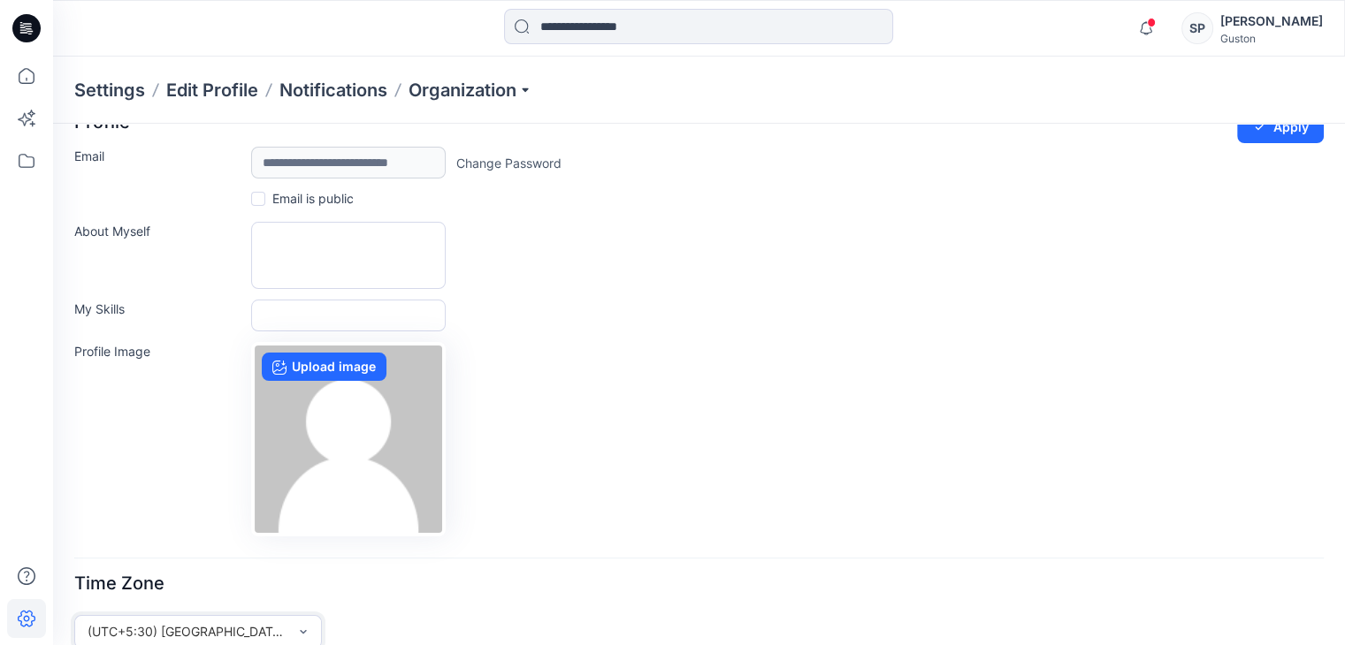
scroll to position [0, 0]
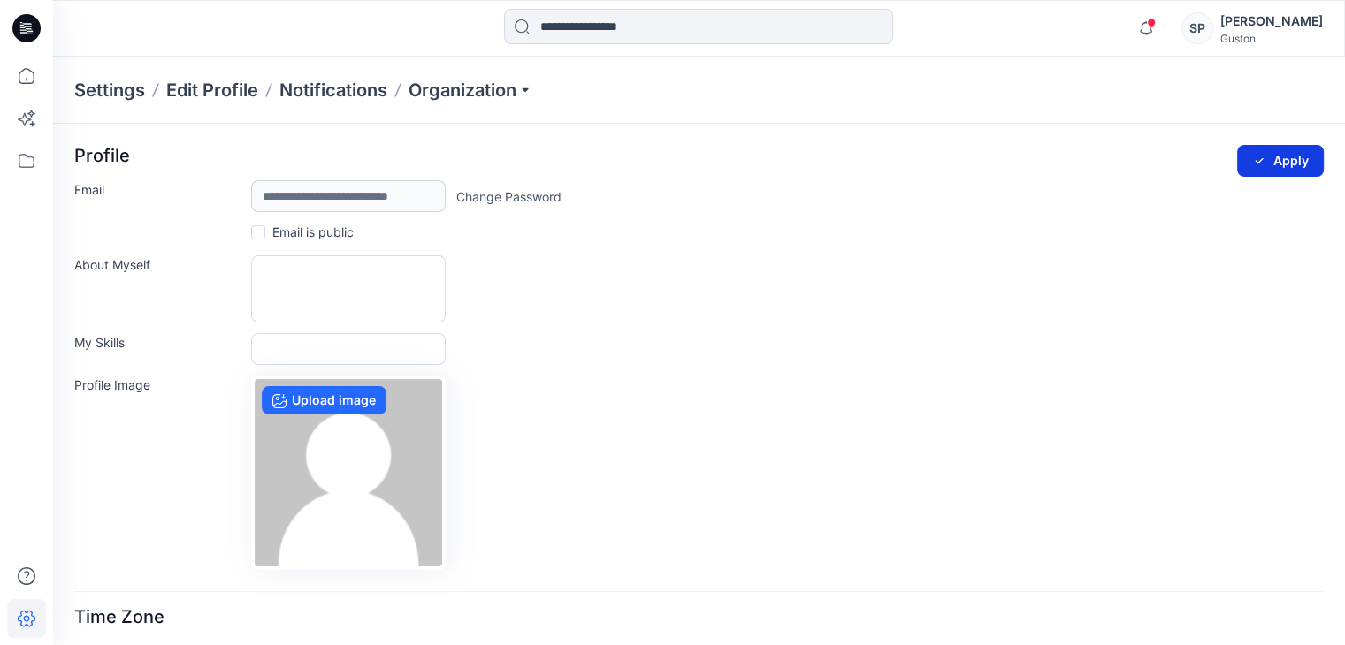
click at [1240, 147] on button "Apply" at bounding box center [1280, 161] width 87 height 32
click at [1257, 158] on icon "submit" at bounding box center [1259, 161] width 14 height 14
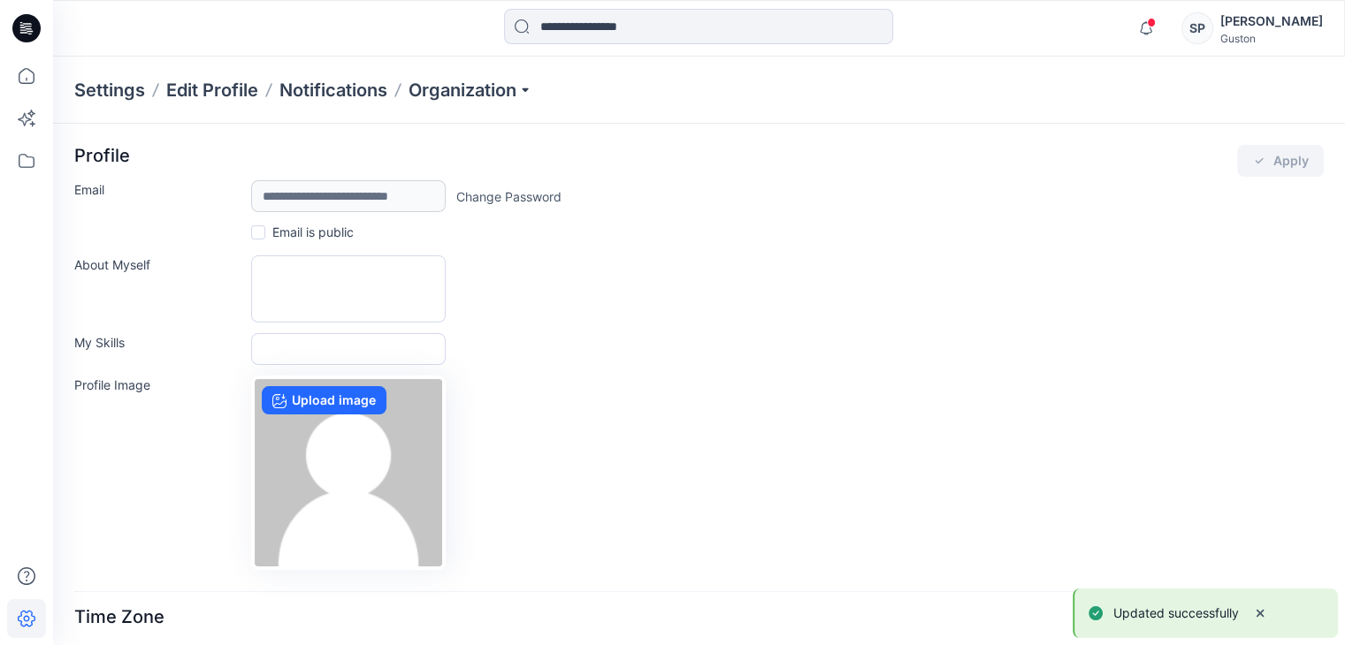
click at [1241, 12] on div "[PERSON_NAME]" at bounding box center [1271, 21] width 103 height 21
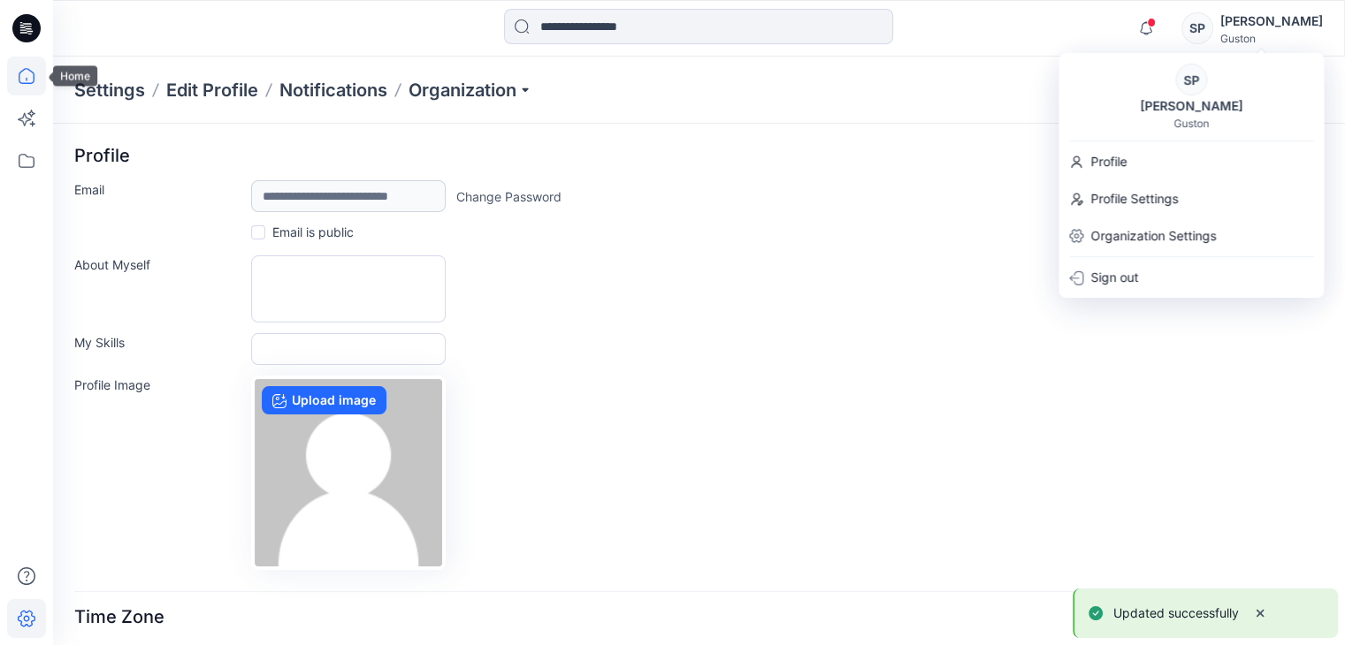
click at [11, 72] on icon at bounding box center [26, 76] width 39 height 39
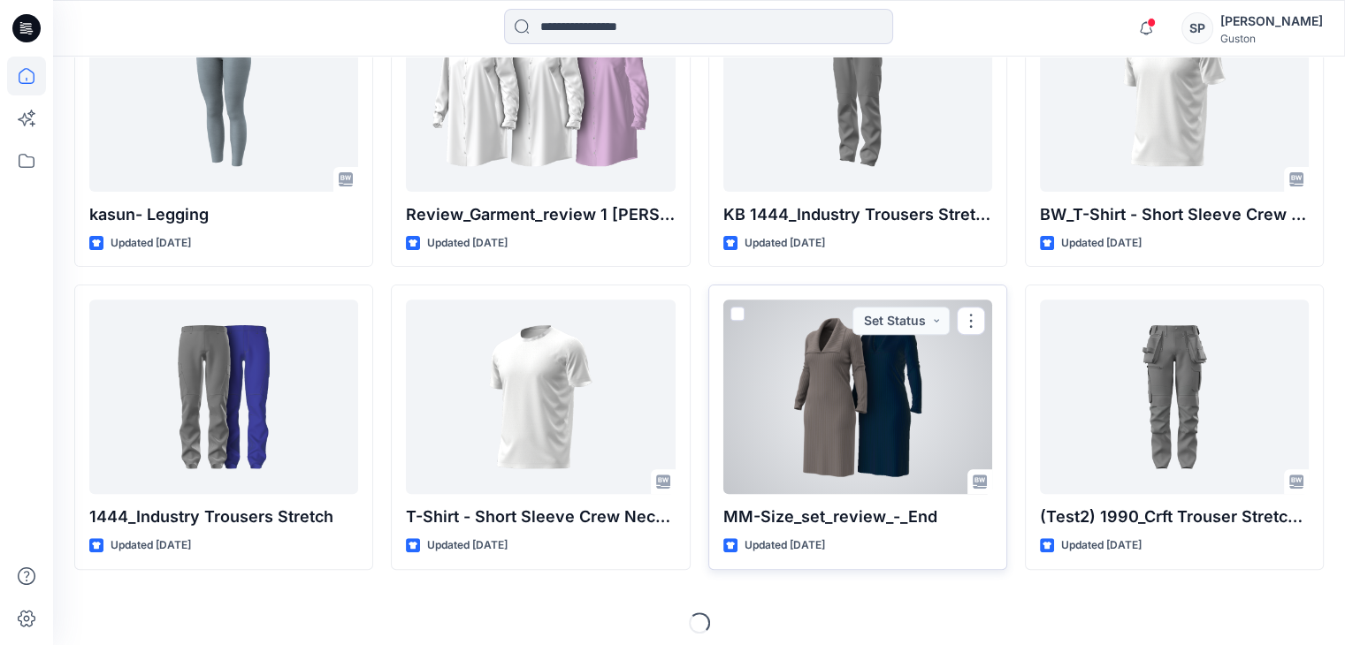
scroll to position [7266, 0]
